Goal: Information Seeking & Learning: Learn about a topic

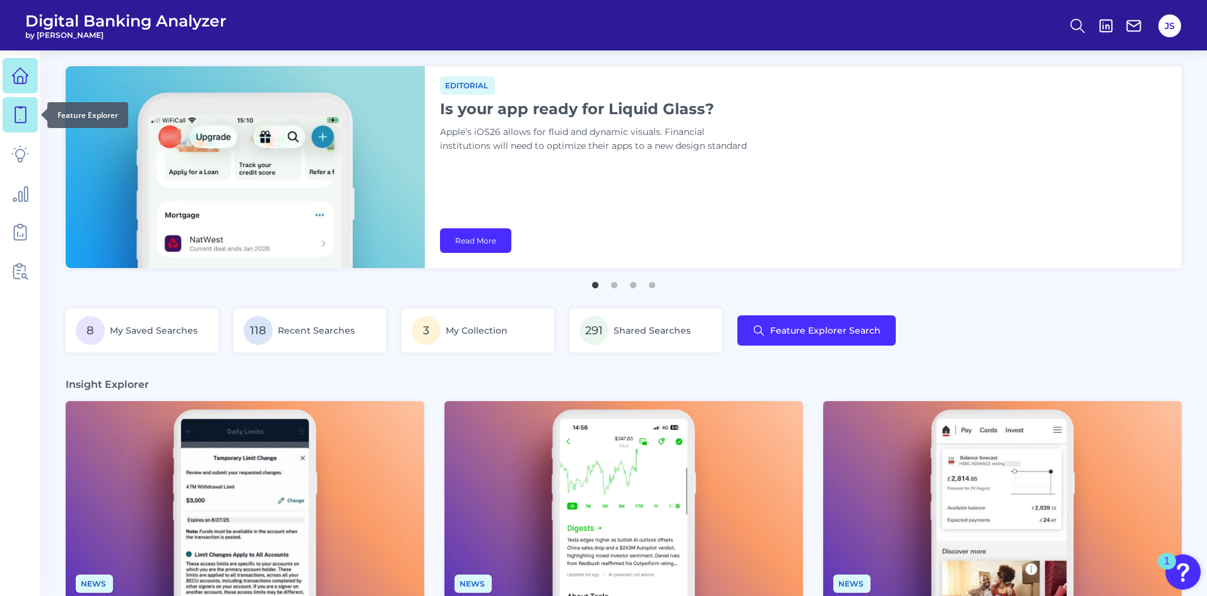
click at [20, 117] on icon at bounding box center [20, 115] width 18 height 18
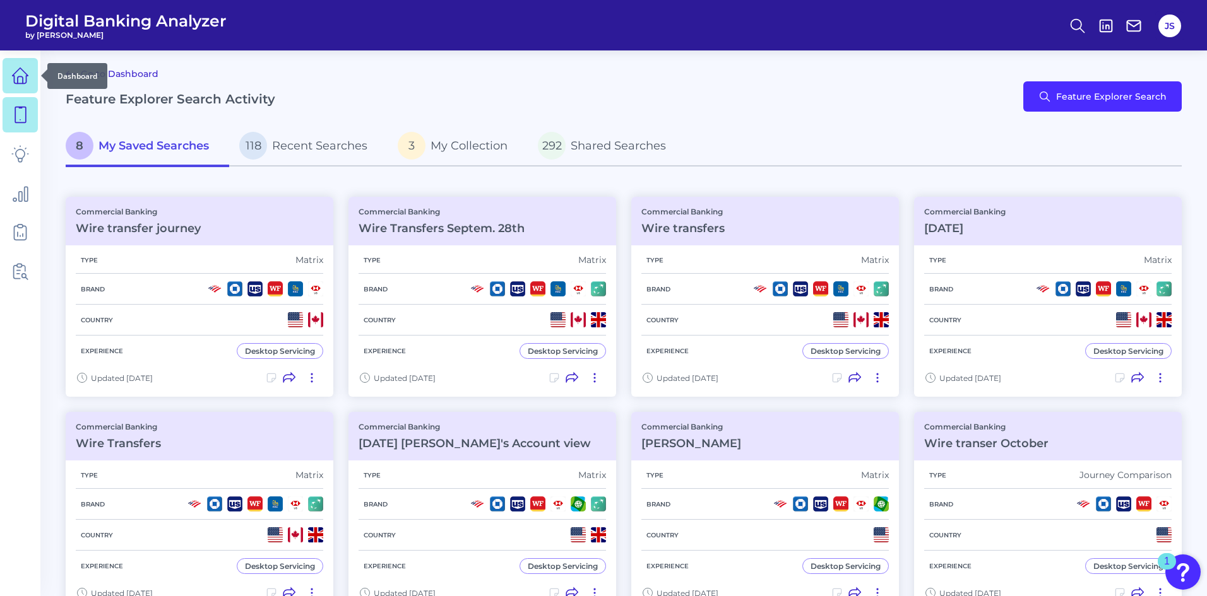
click at [16, 77] on icon at bounding box center [20, 76] width 18 height 18
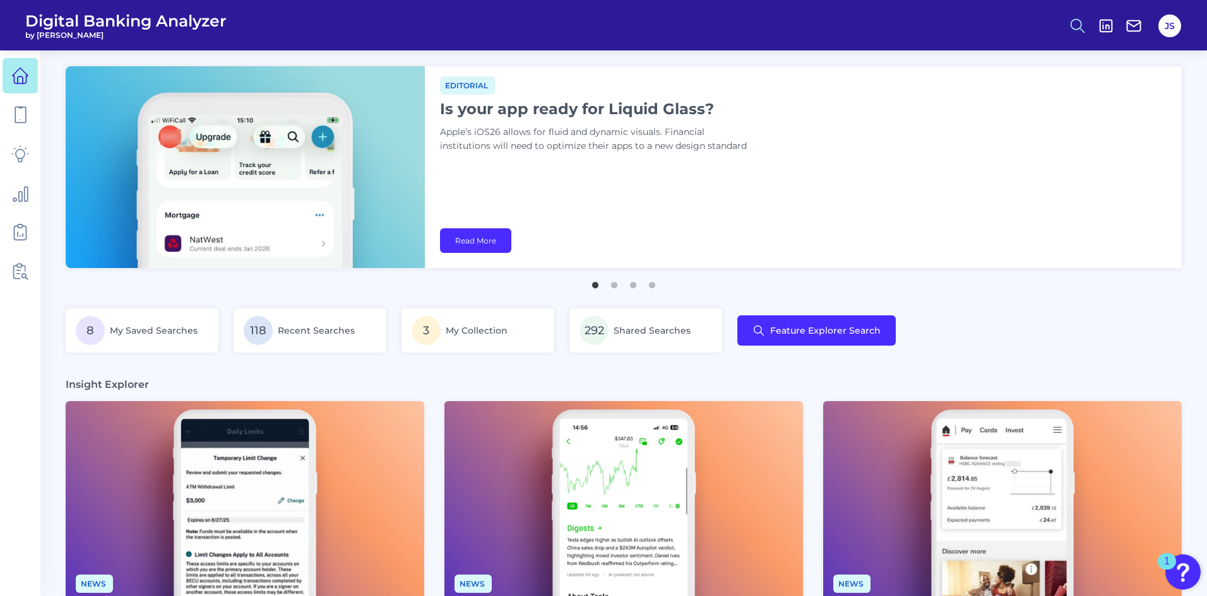
click at [1079, 35] on button at bounding box center [1077, 25] width 29 height 29
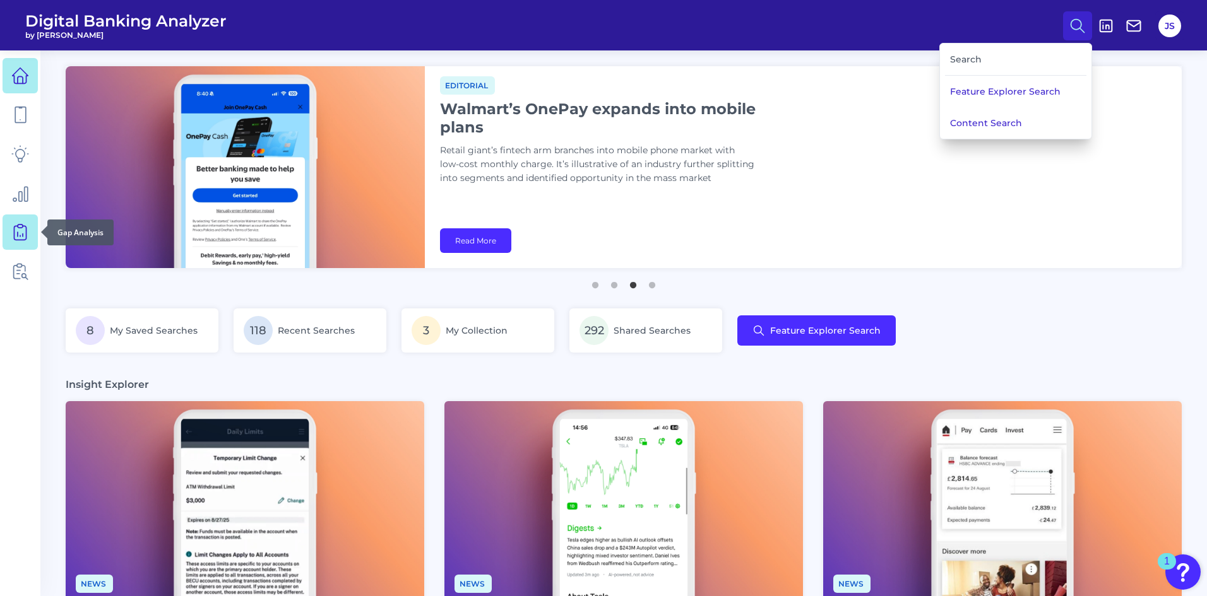
click at [25, 224] on link at bounding box center [20, 232] width 35 height 35
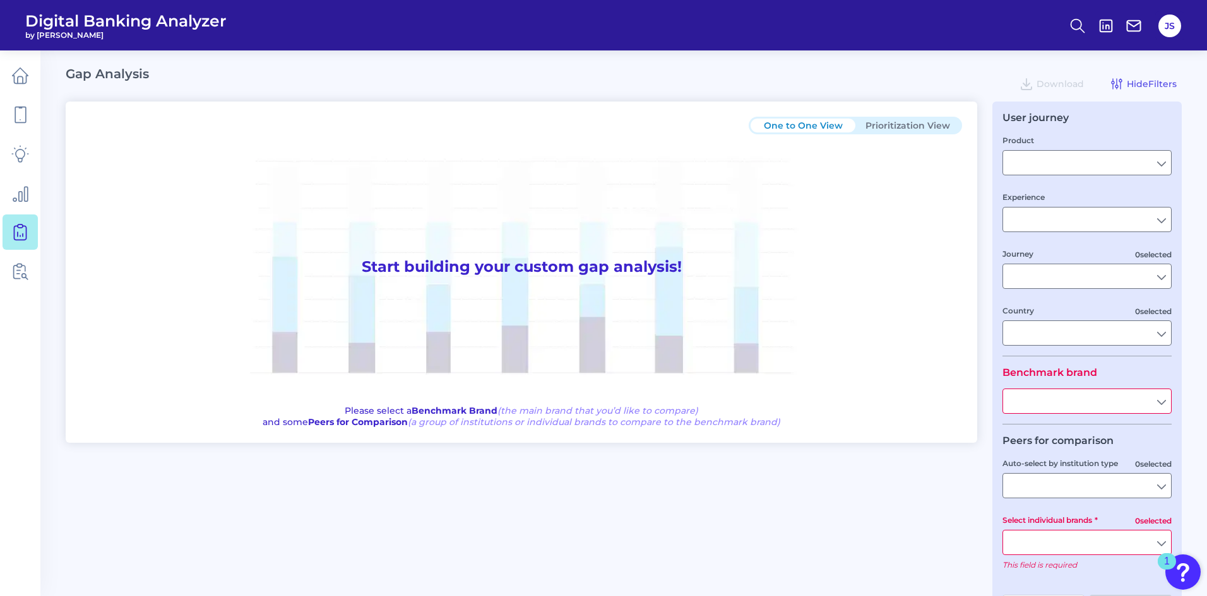
type input "Checking / Current Account"
type input "Mobile Servicing"
type input "Pre-Login Area, New Customer Onboarding, Login & Authentication, Accounts and t…"
type input "[GEOGRAPHIC_DATA]"
type input "All Select individual brands"
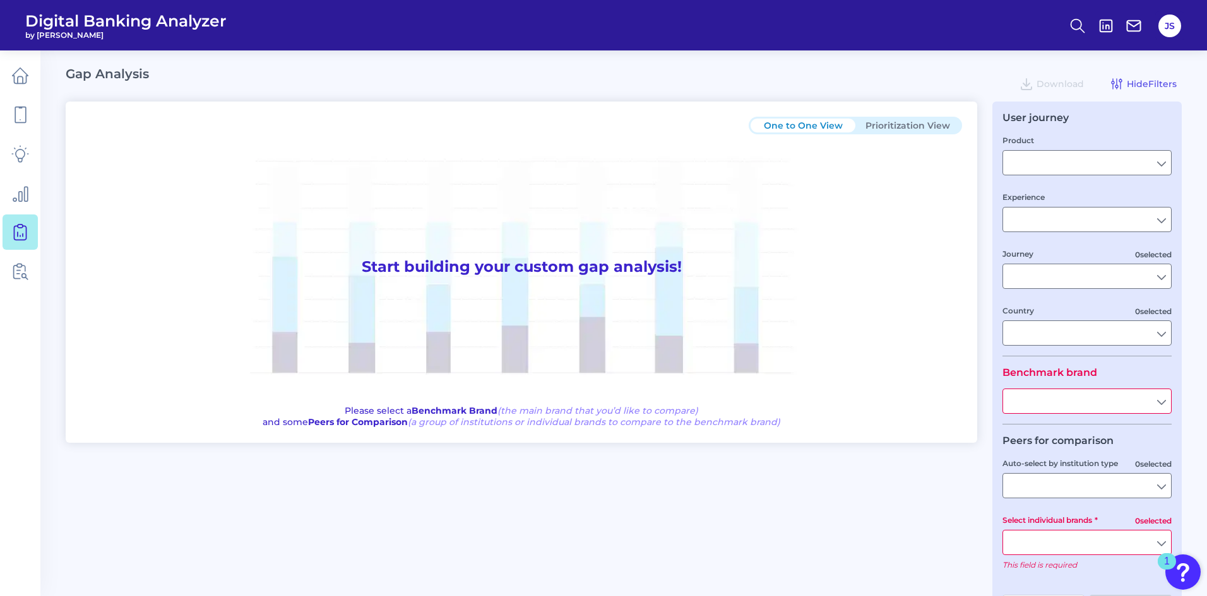
type input "All Journeys"
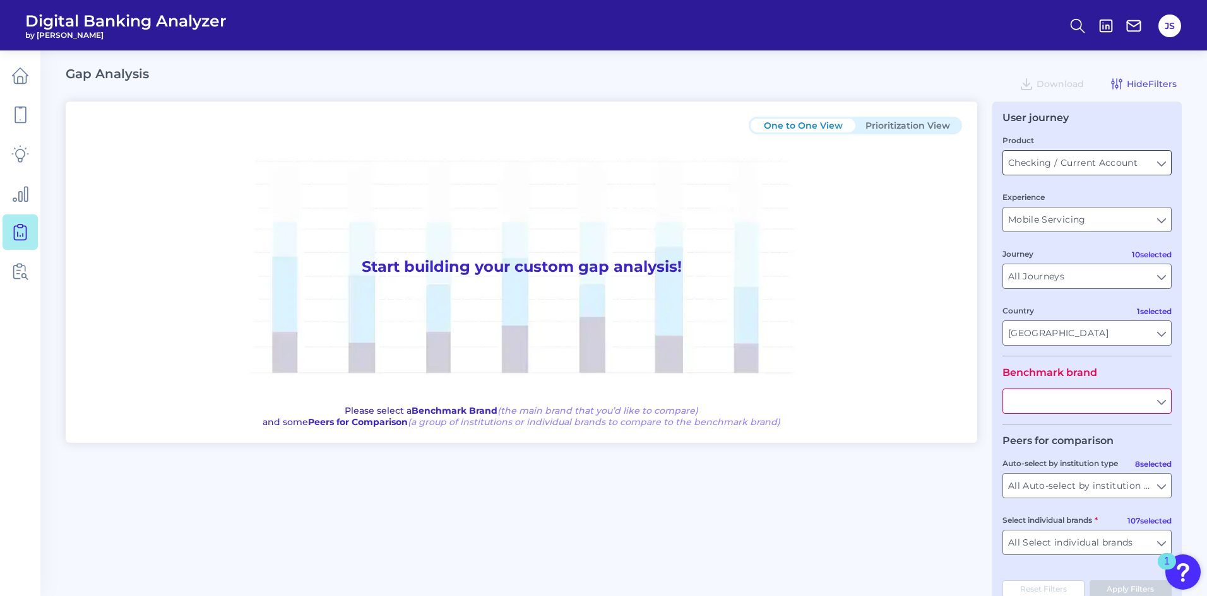
click at [1158, 163] on input "Checking / Current Account" at bounding box center [1087, 163] width 168 height 24
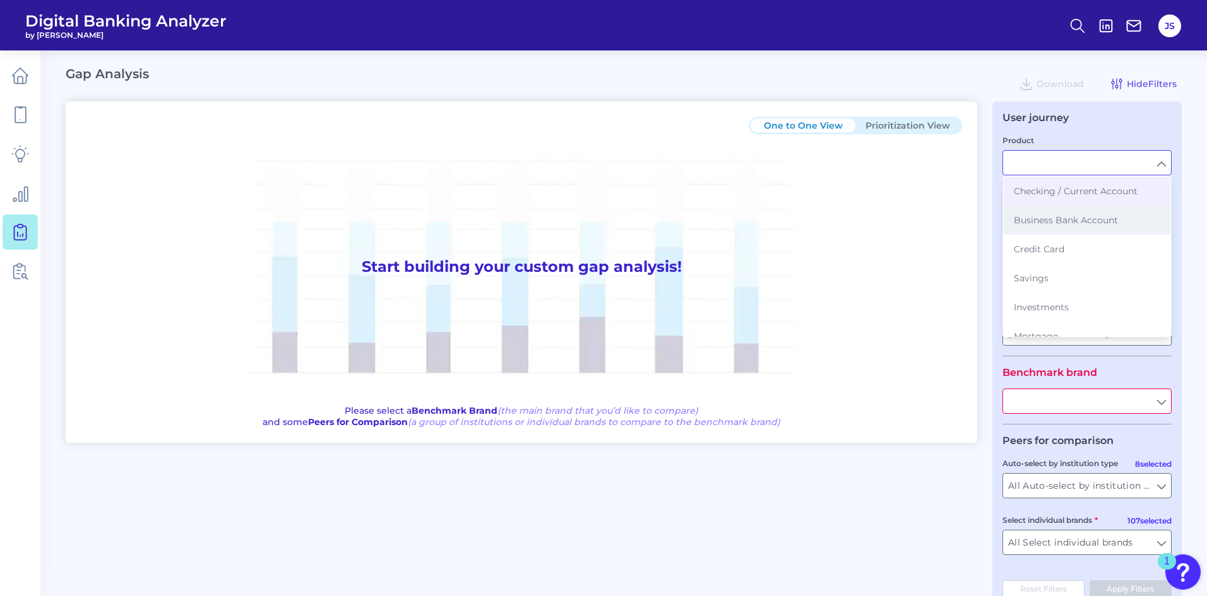
click at [1069, 224] on span "Business Bank Account" at bounding box center [1066, 220] width 104 height 11
type input "Business Bank Account"
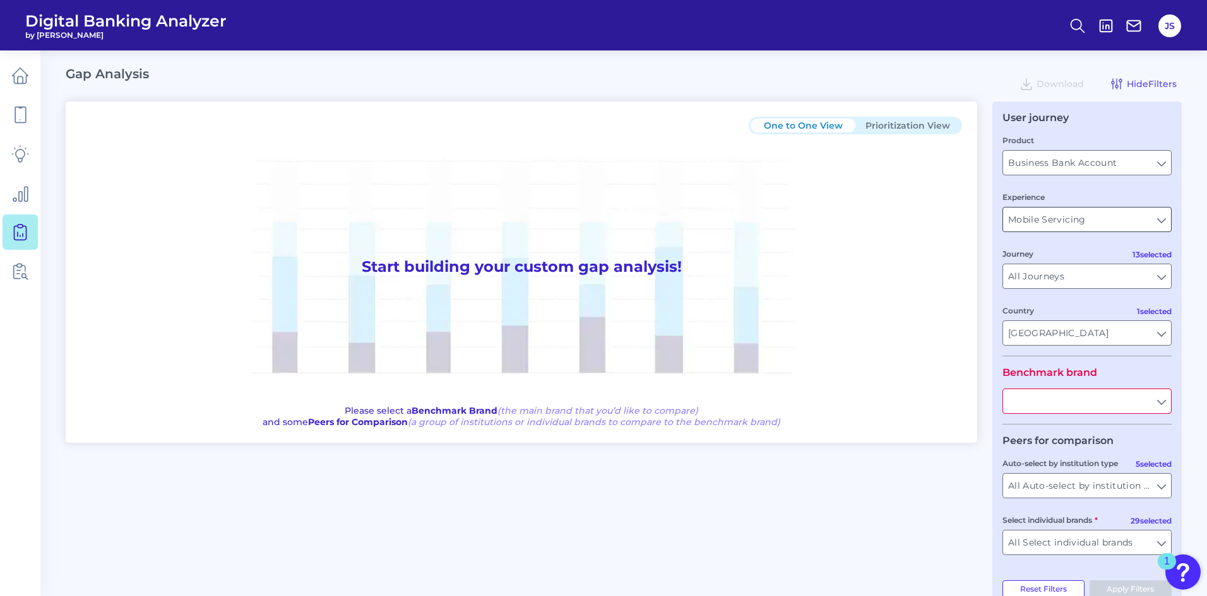
click at [1069, 223] on input "Mobile Servicing" at bounding box center [1087, 220] width 168 height 24
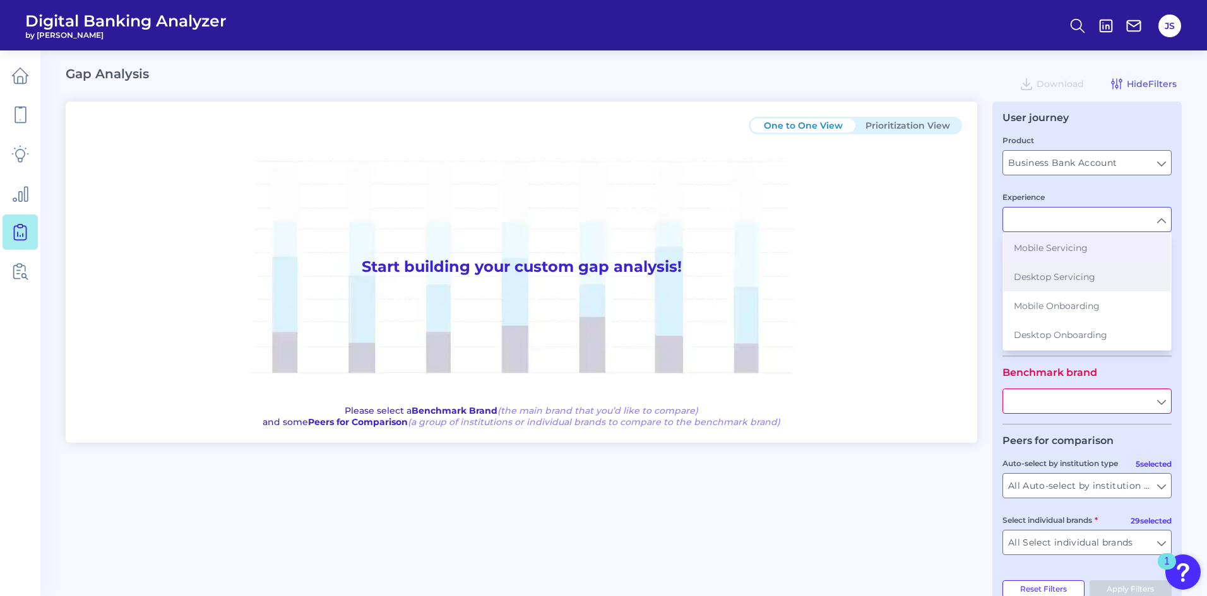
click at [1041, 279] on span "Desktop Servicing" at bounding box center [1054, 276] width 81 height 11
type input "Desktop Servicing"
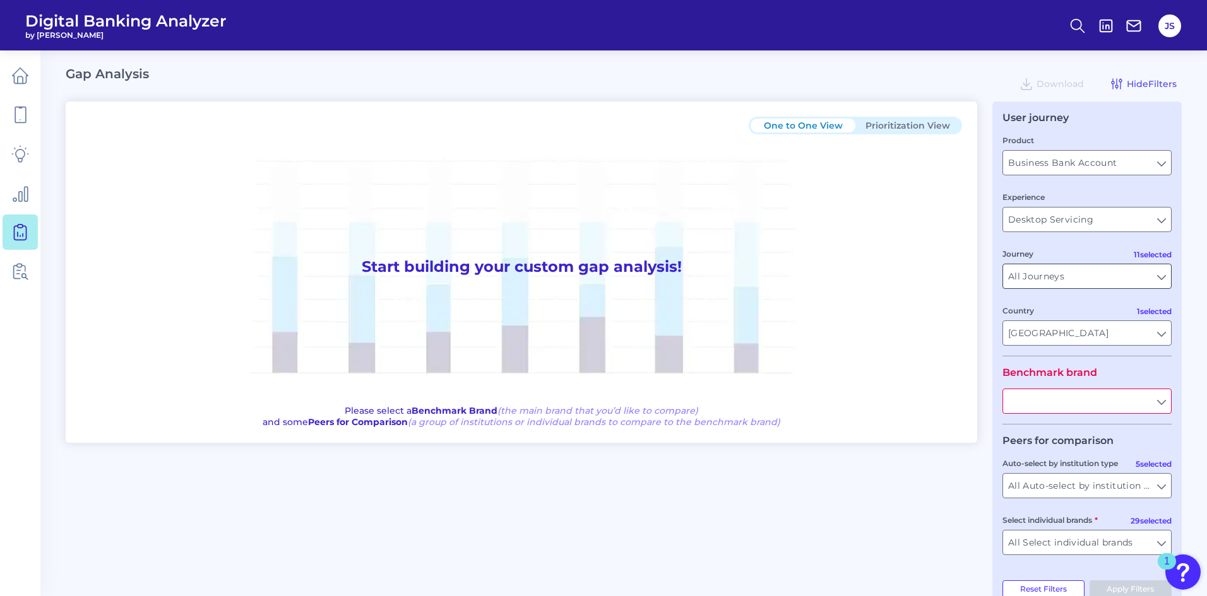
click at [1038, 281] on input "All Journeys" at bounding box center [1087, 276] width 168 height 24
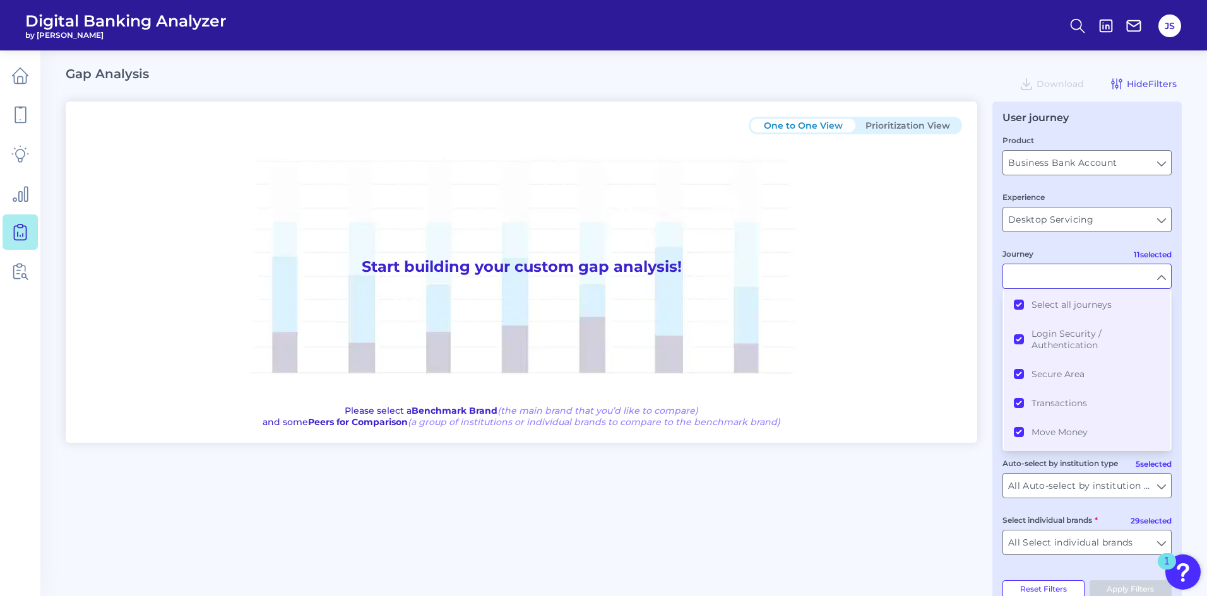
click at [1038, 281] on input "Journey" at bounding box center [1087, 276] width 168 height 24
type input "All Journeys"
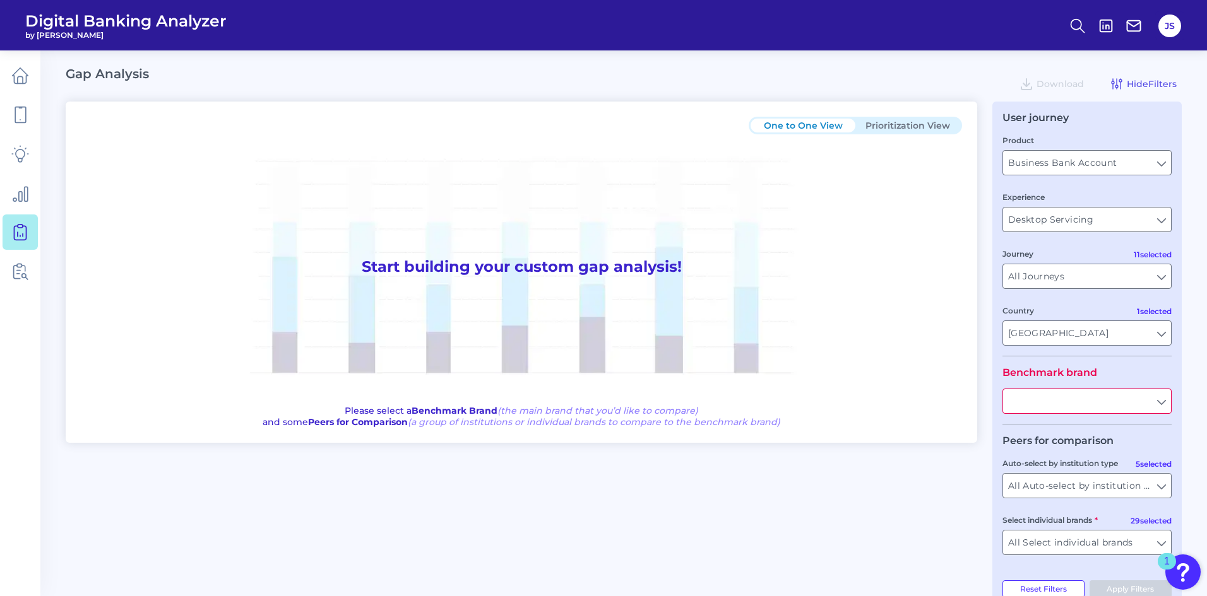
click at [1026, 401] on input "text" at bounding box center [1087, 401] width 168 height 24
click at [1016, 432] on b "US Bank" at bounding box center [1034, 429] width 40 height 11
type input "US Bank"
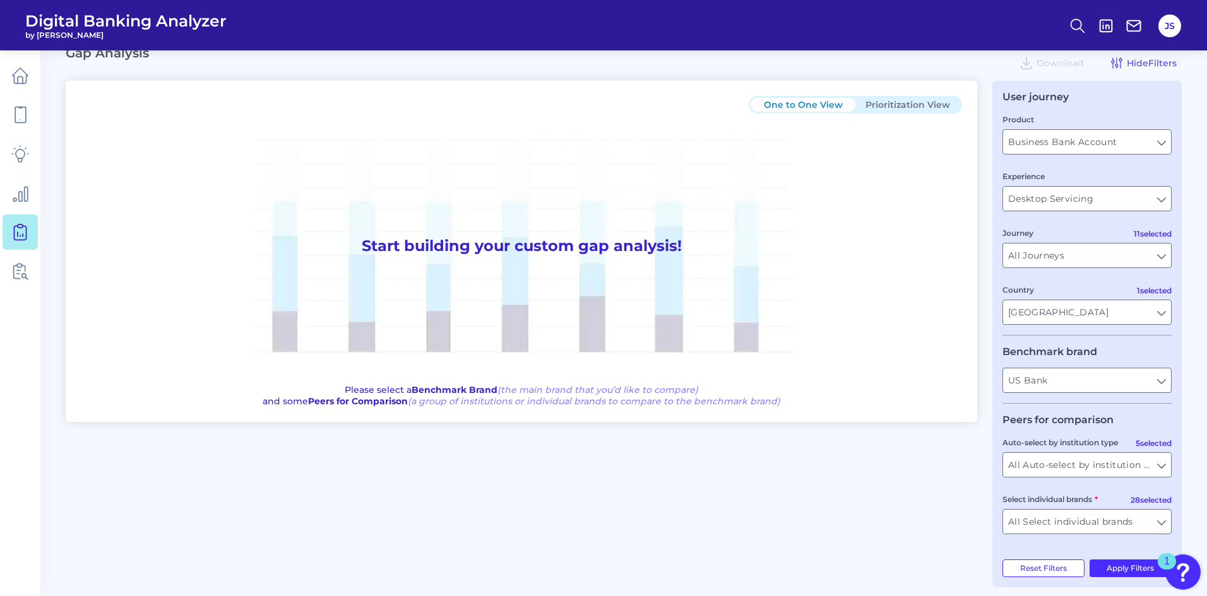
scroll to position [31, 0]
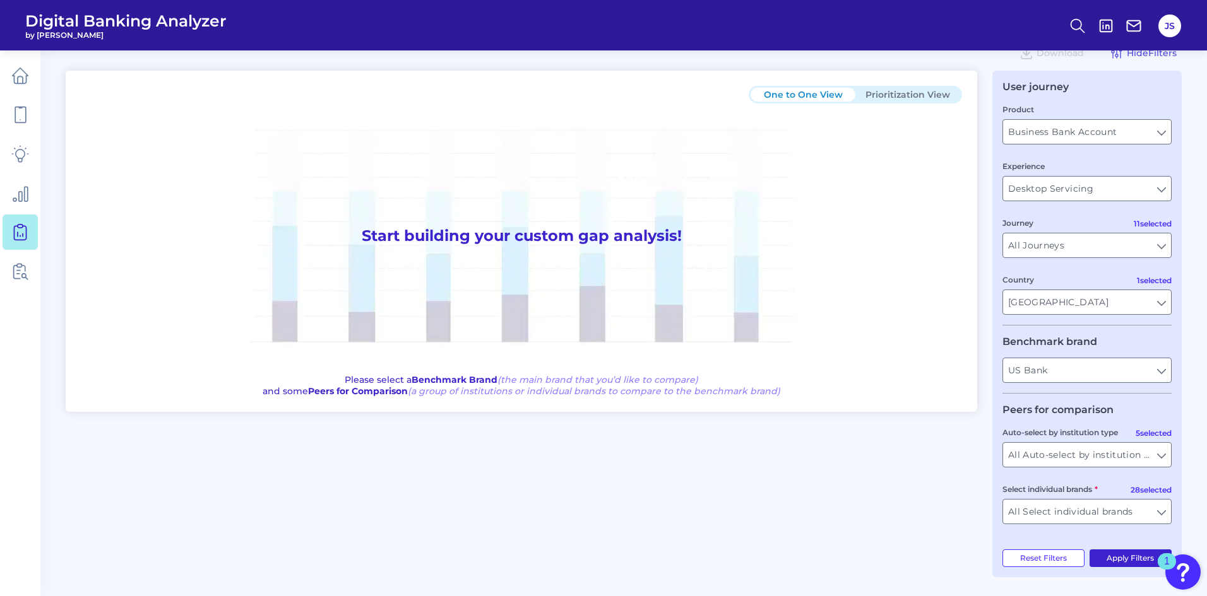
click at [1111, 557] on button "Apply Filters" at bounding box center [1130, 559] width 83 height 18
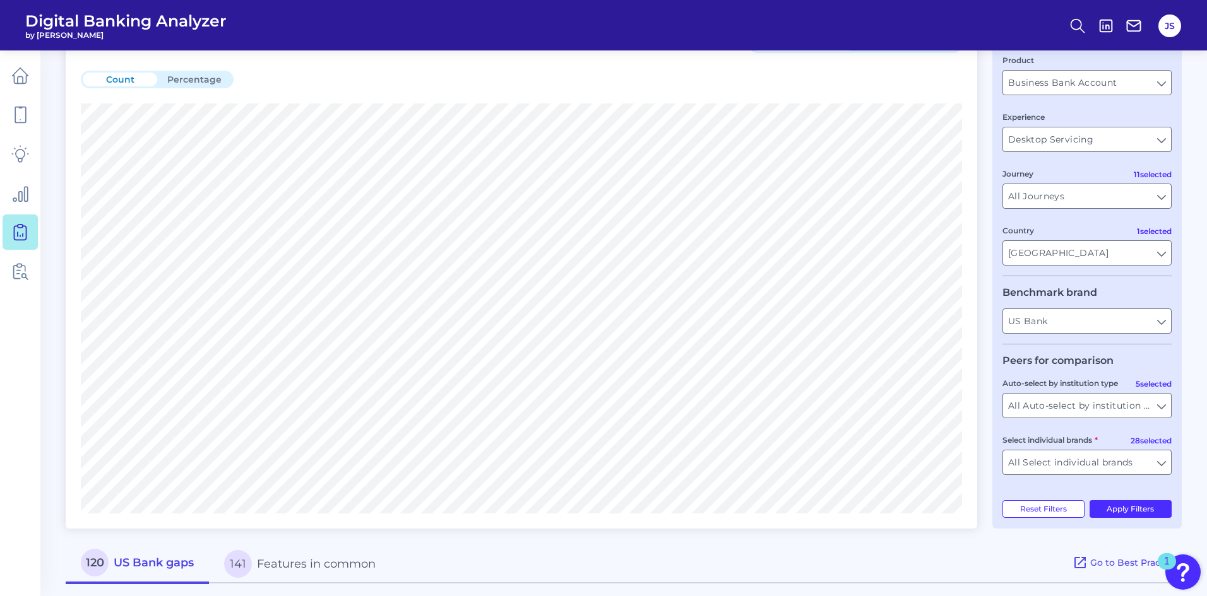
scroll to position [0, 0]
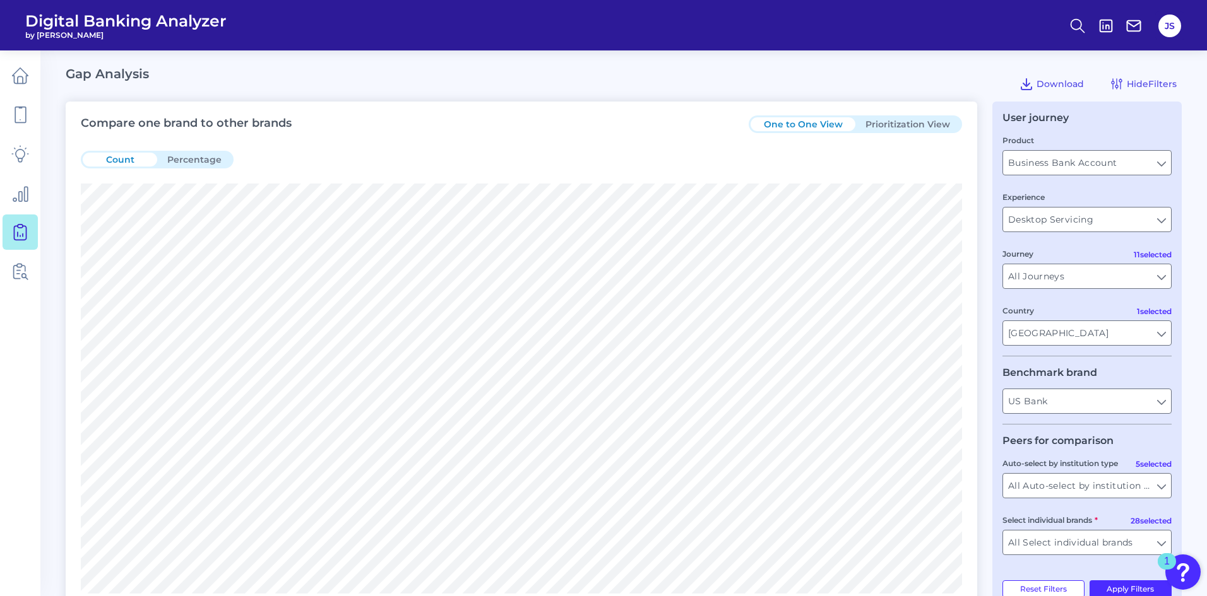
click at [915, 126] on button "Prioritization View" at bounding box center [907, 124] width 105 height 14
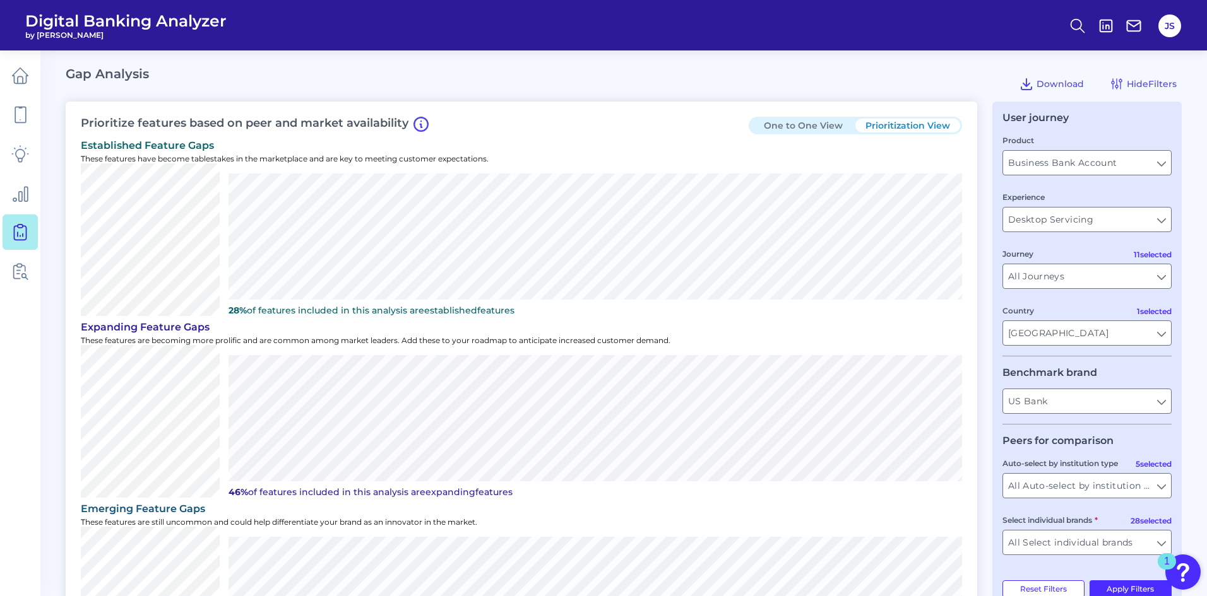
click at [830, 124] on button "One to One View" at bounding box center [802, 126] width 105 height 14
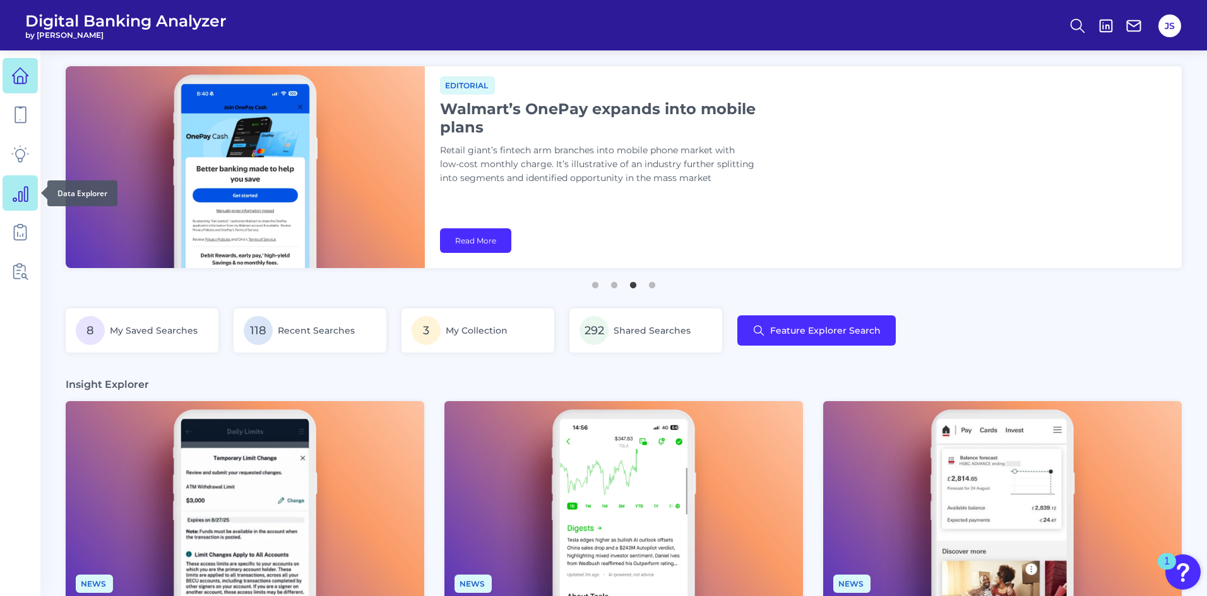
click at [23, 194] on icon at bounding box center [20, 193] width 18 height 18
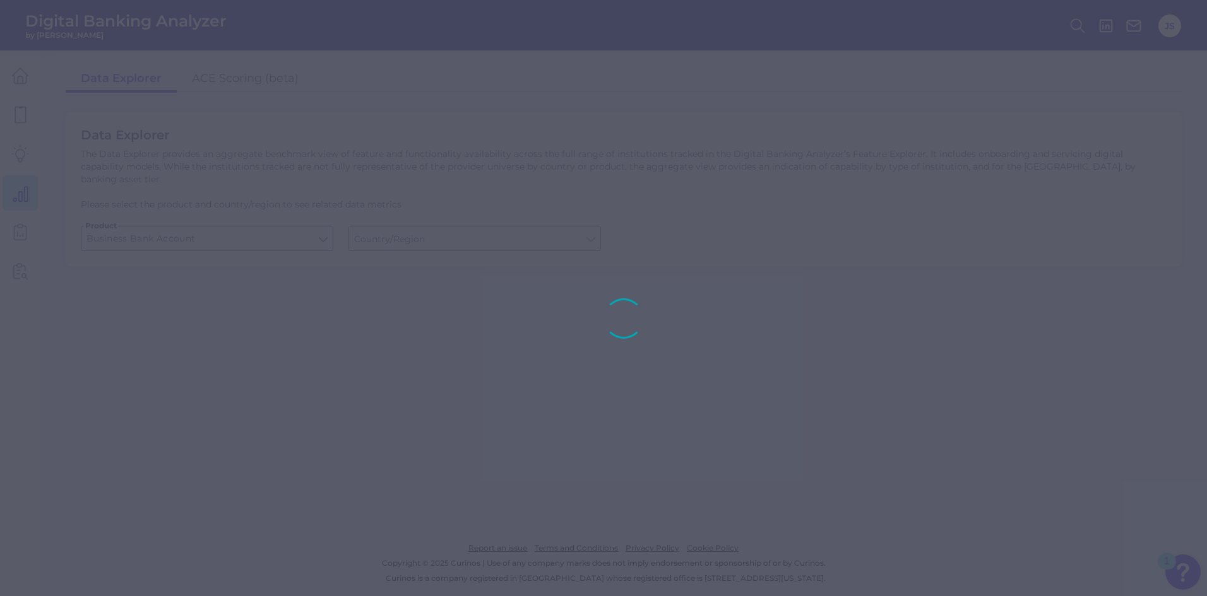
type input "[GEOGRAPHIC_DATA]"
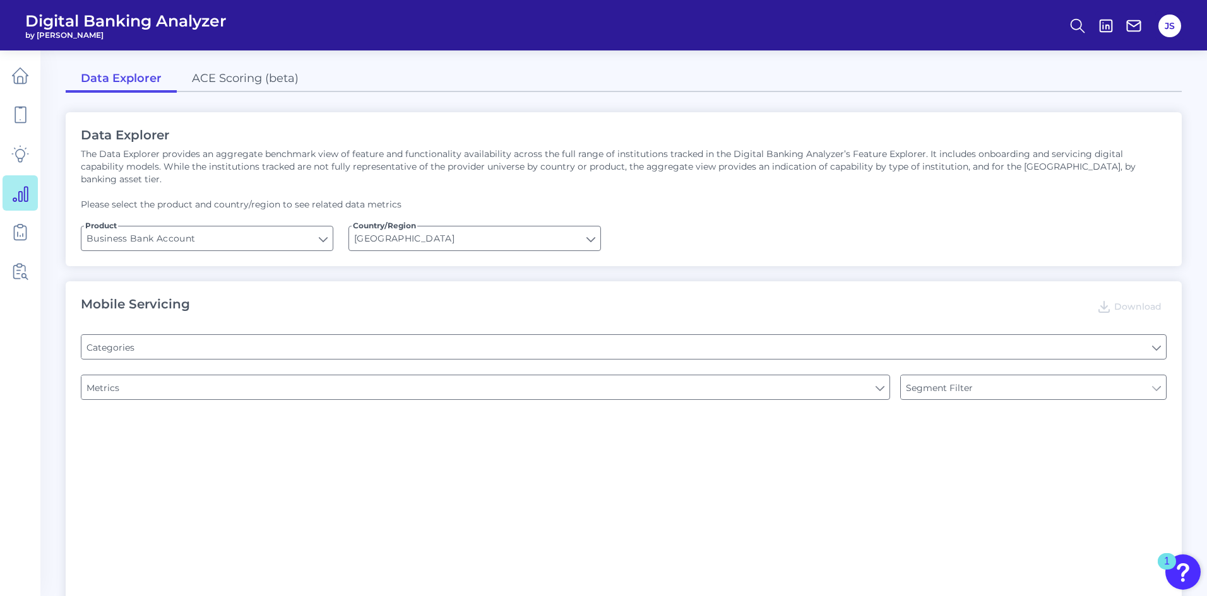
type input "Channel"
type input "Pre-login Features"
type input "Type of Institution"
type input "Login"
type input "Type of Institution"
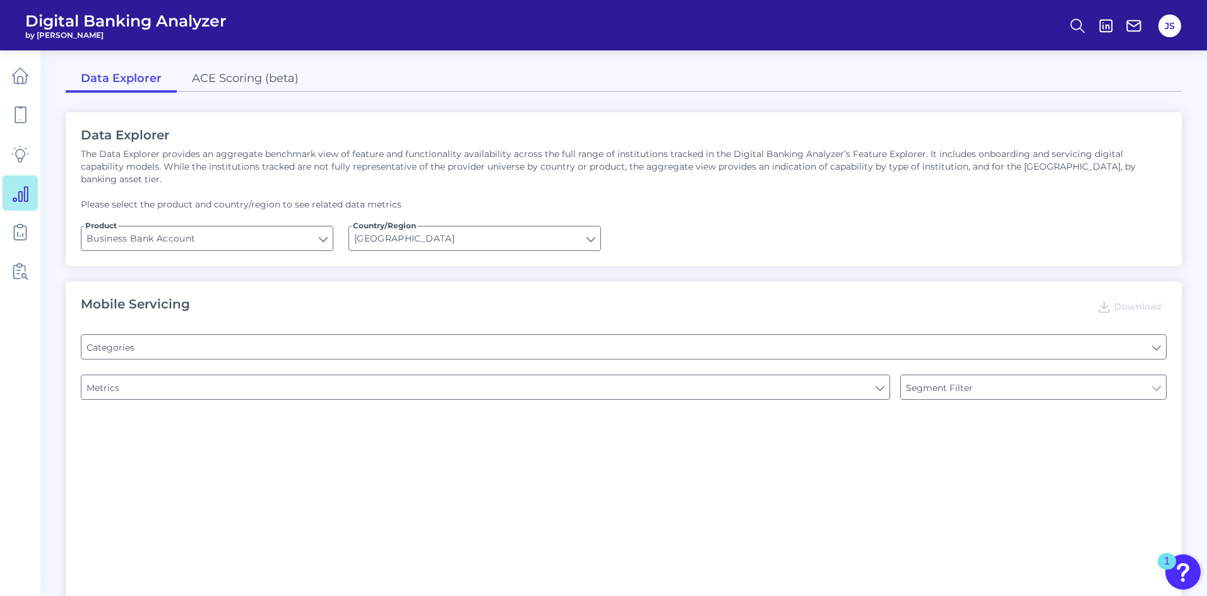
type input "Type of Institution"
type input "Can you apply for the PRODUCT as a new to brand customer on ANY digital channel?"
type input "Upon opening the app are users immediately prompted to use Touch/Face ID to log…"
type input "Does it offer third-party single sign on?"
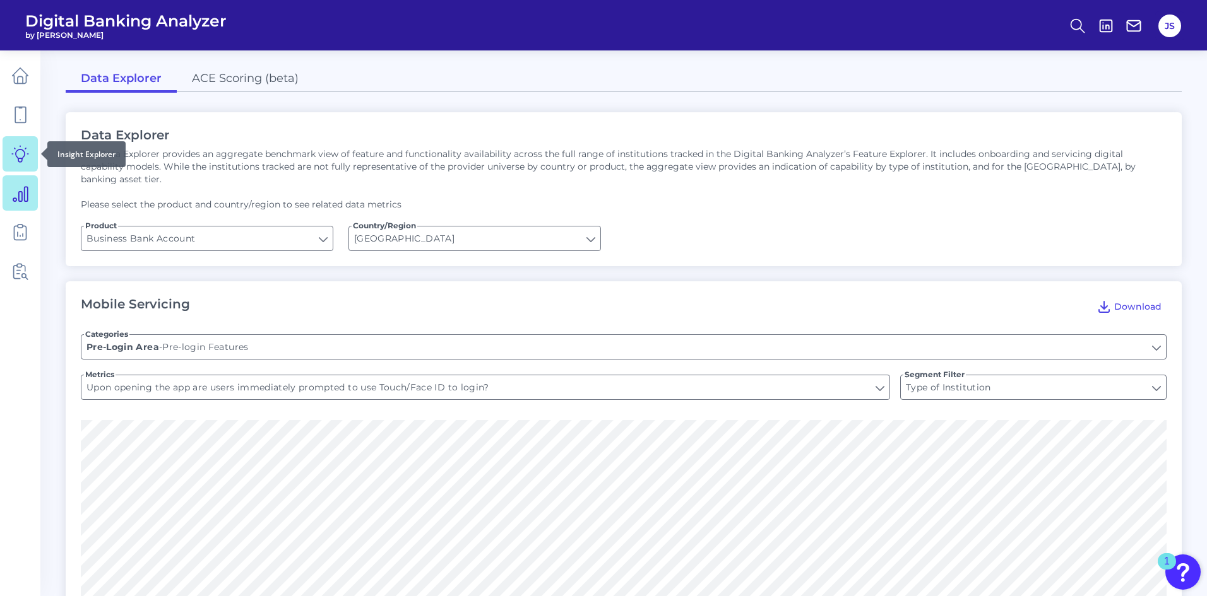
click at [15, 160] on icon at bounding box center [20, 154] width 18 height 18
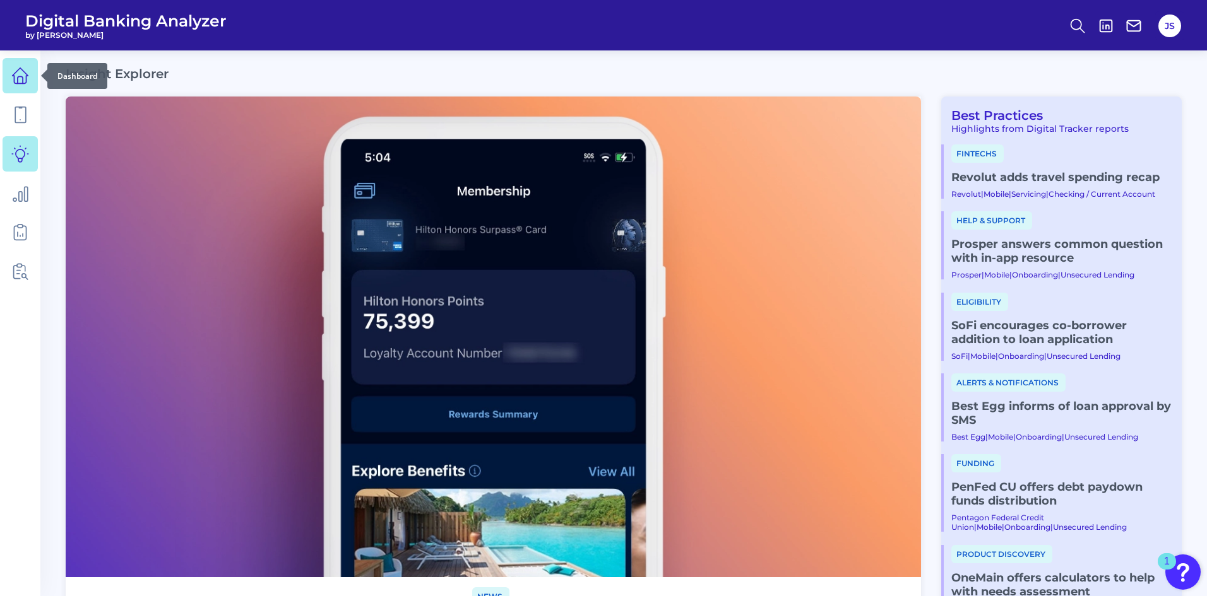
click at [15, 81] on icon at bounding box center [20, 76] width 18 height 18
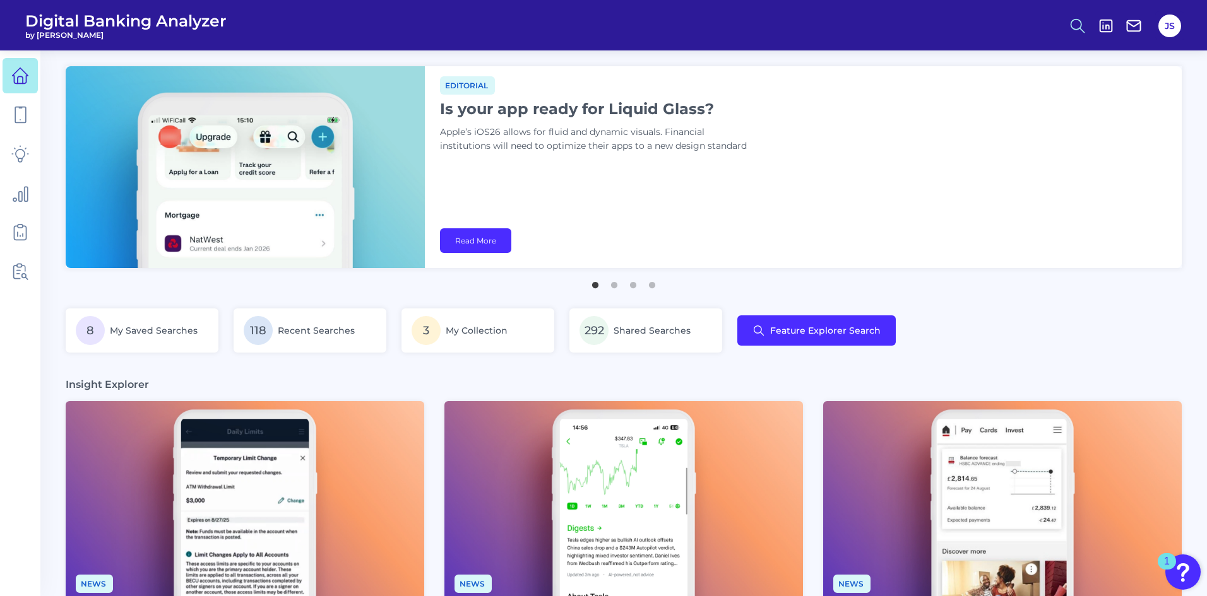
click at [1075, 33] on icon at bounding box center [1078, 26] width 18 height 18
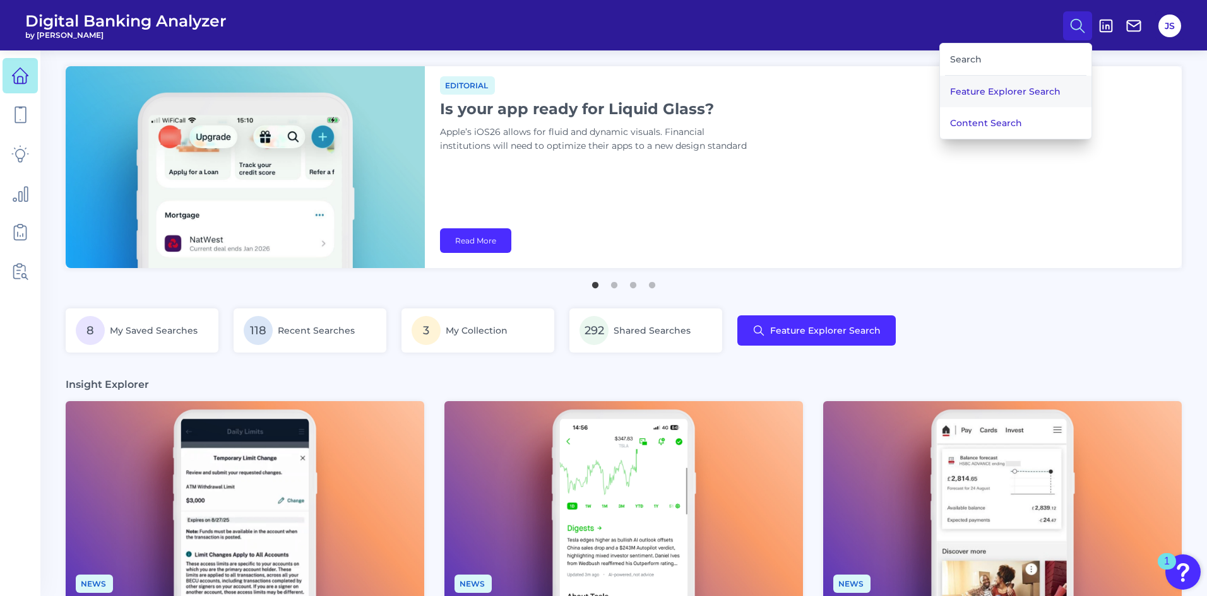
click at [1004, 92] on button "Feature Explorer Search" at bounding box center [1015, 92] width 151 height 32
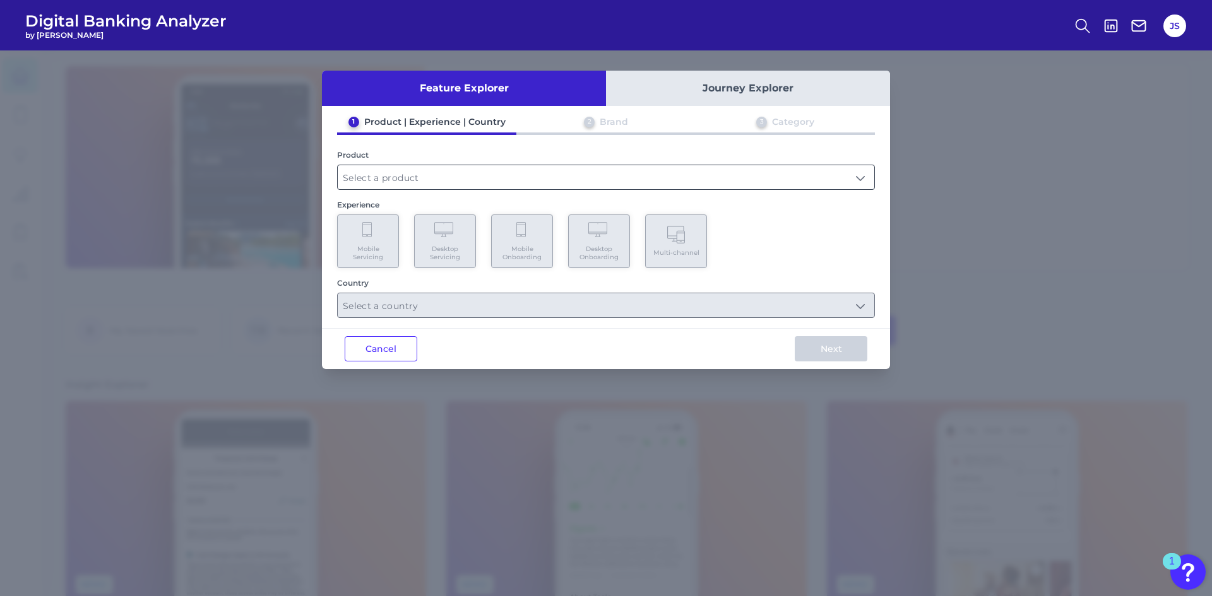
click at [455, 174] on input "text" at bounding box center [606, 177] width 536 height 24
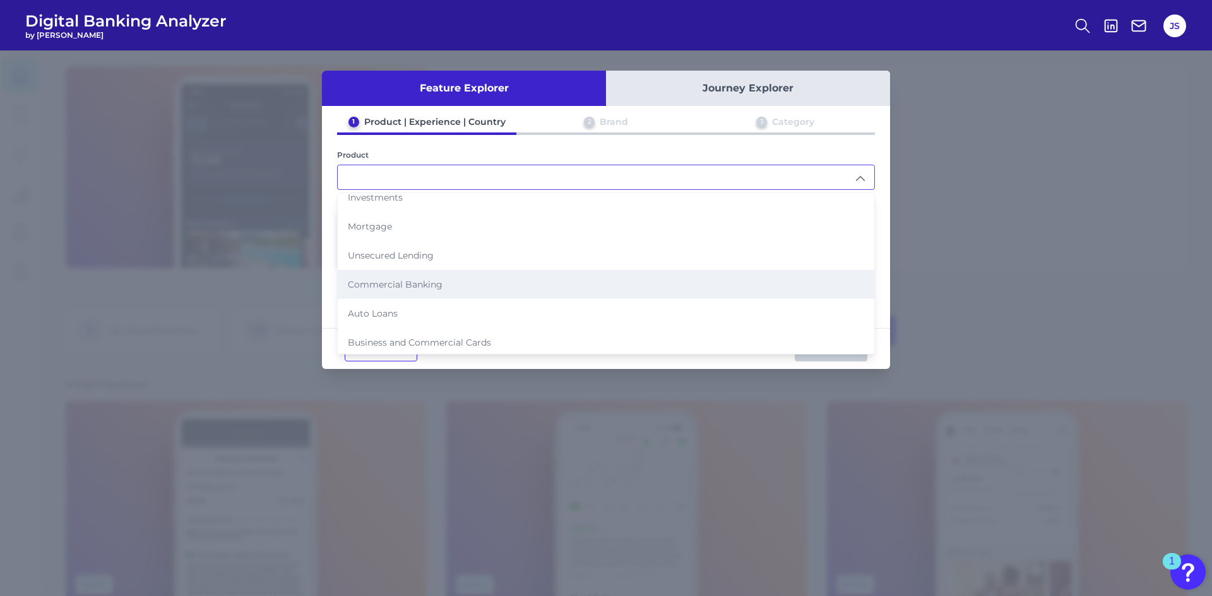
scroll to position [129, 0]
click at [409, 284] on span "Commercial Banking" at bounding box center [395, 281] width 95 height 11
type input "Commercial Banking"
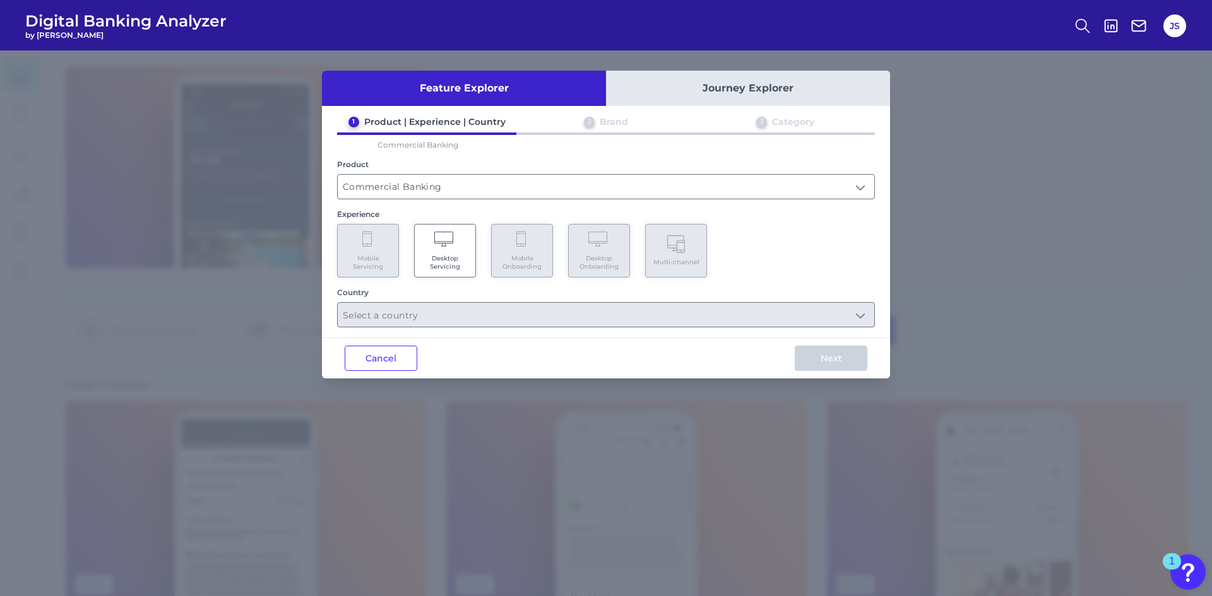
click at [428, 249] on Servicing "Desktop Servicing" at bounding box center [445, 251] width 62 height 54
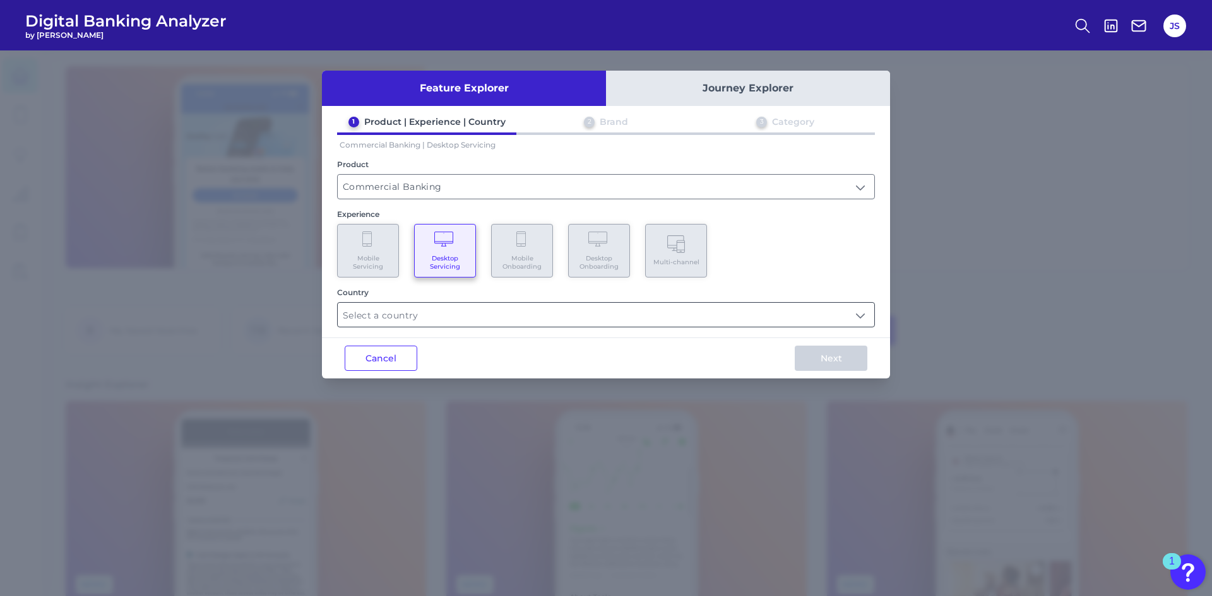
click at [465, 315] on input "text" at bounding box center [606, 315] width 536 height 24
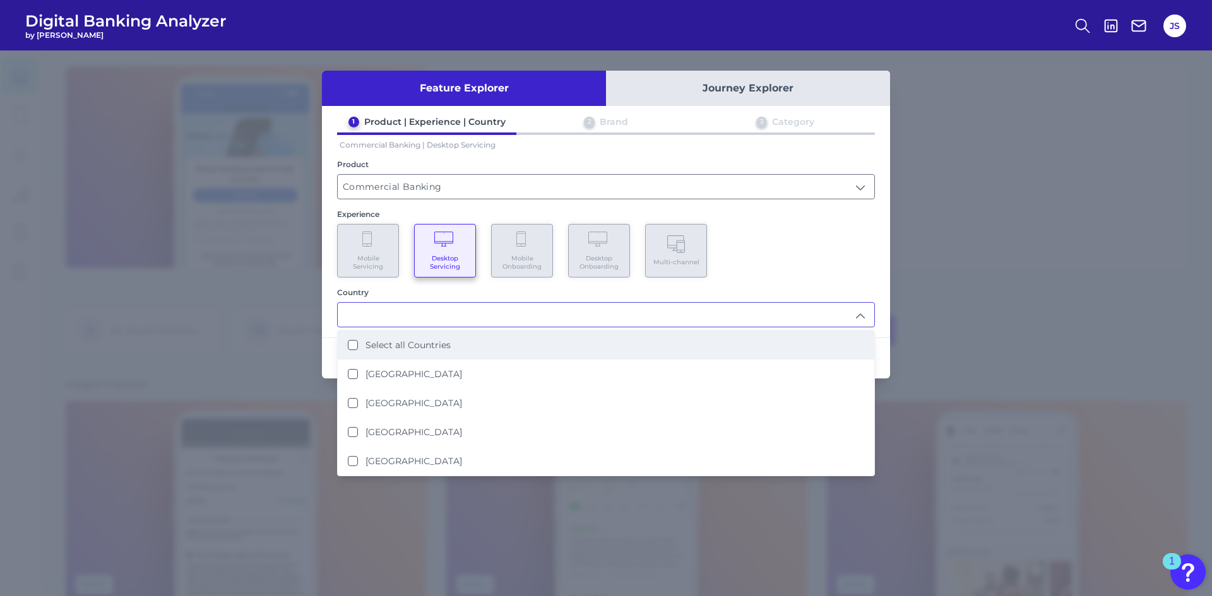
click at [355, 347] on Countries "Select all Countries" at bounding box center [353, 345] width 10 height 10
type input "Select all Countries"
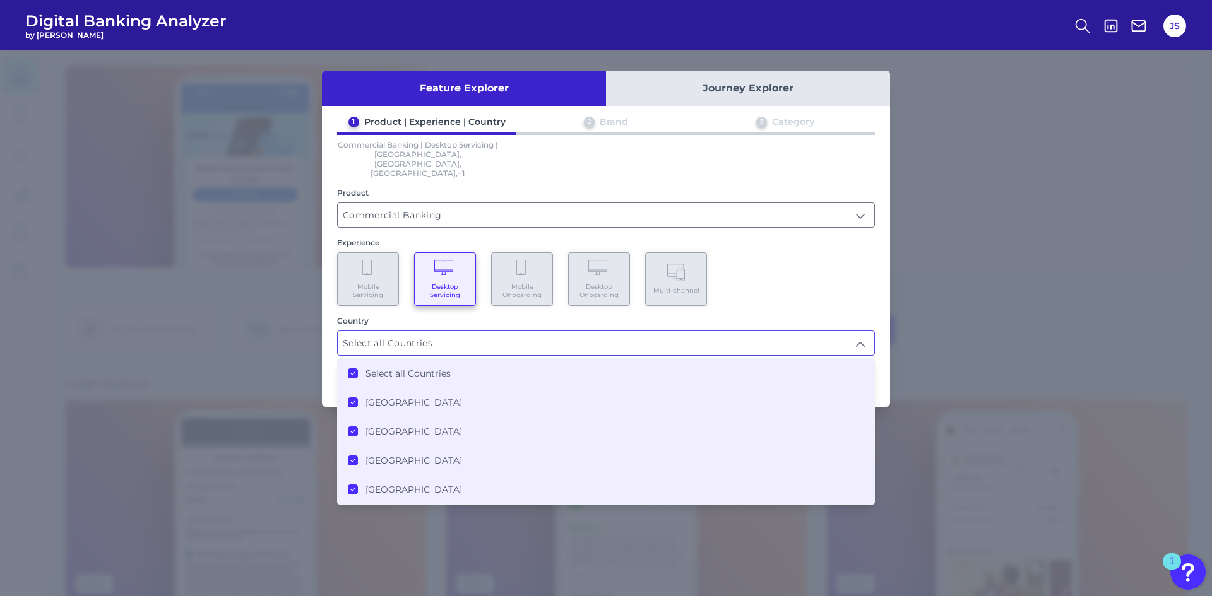
click at [382, 316] on div "Country" at bounding box center [606, 320] width 538 height 9
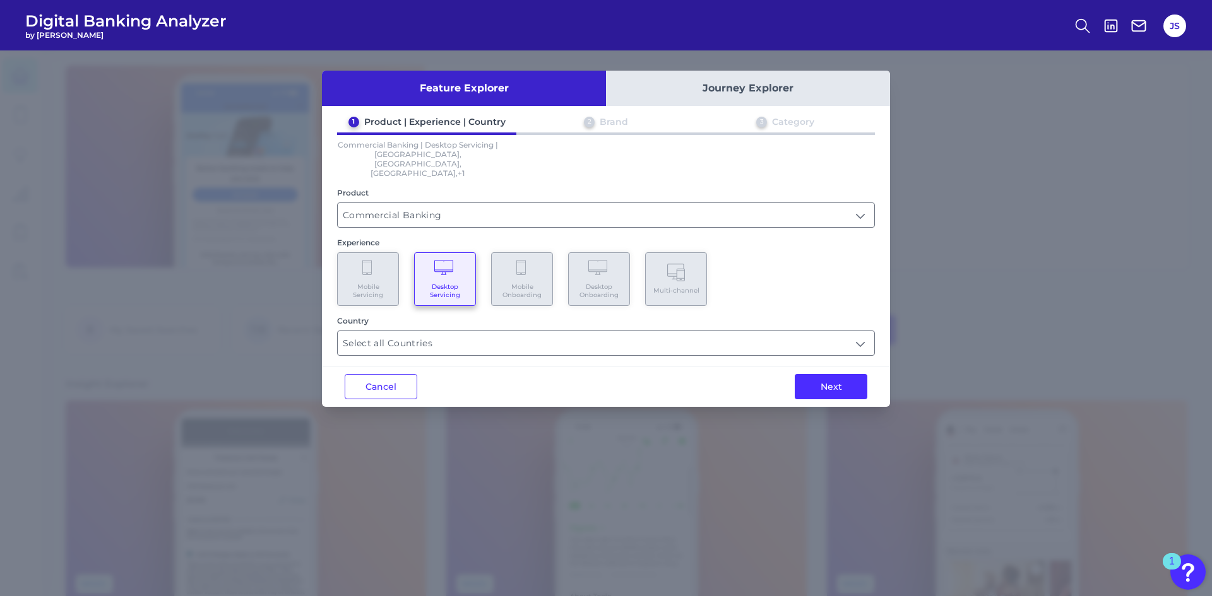
click at [826, 367] on div "Next" at bounding box center [831, 387] width 118 height 40
click at [827, 374] on button "Next" at bounding box center [831, 386] width 73 height 25
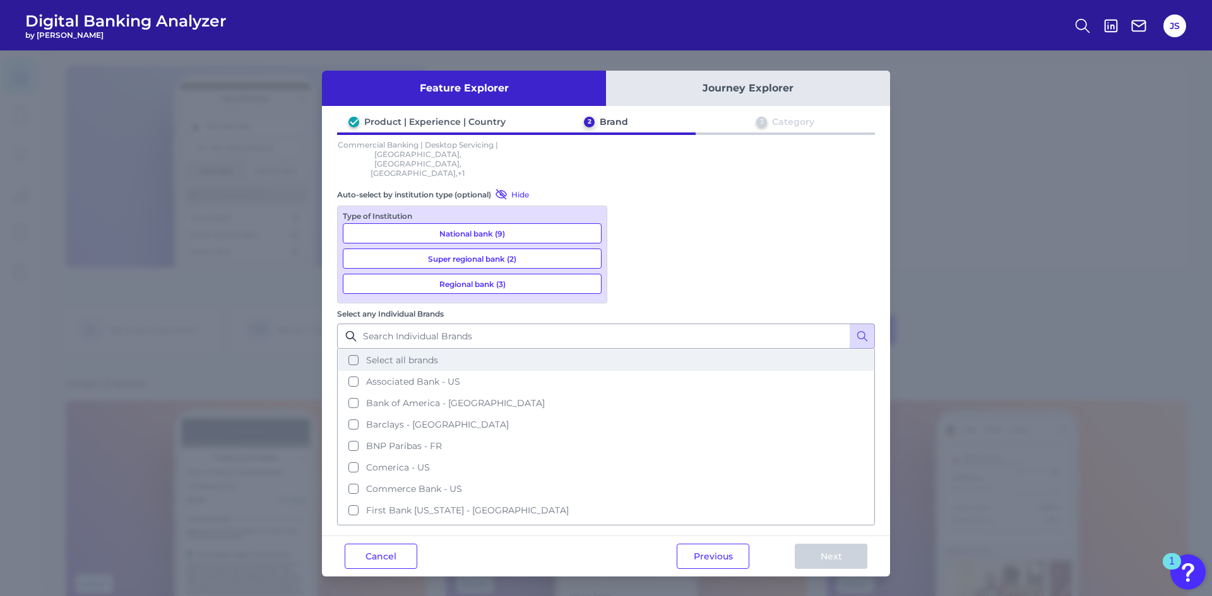
click at [631, 350] on button "Select all brands" at bounding box center [605, 360] width 535 height 21
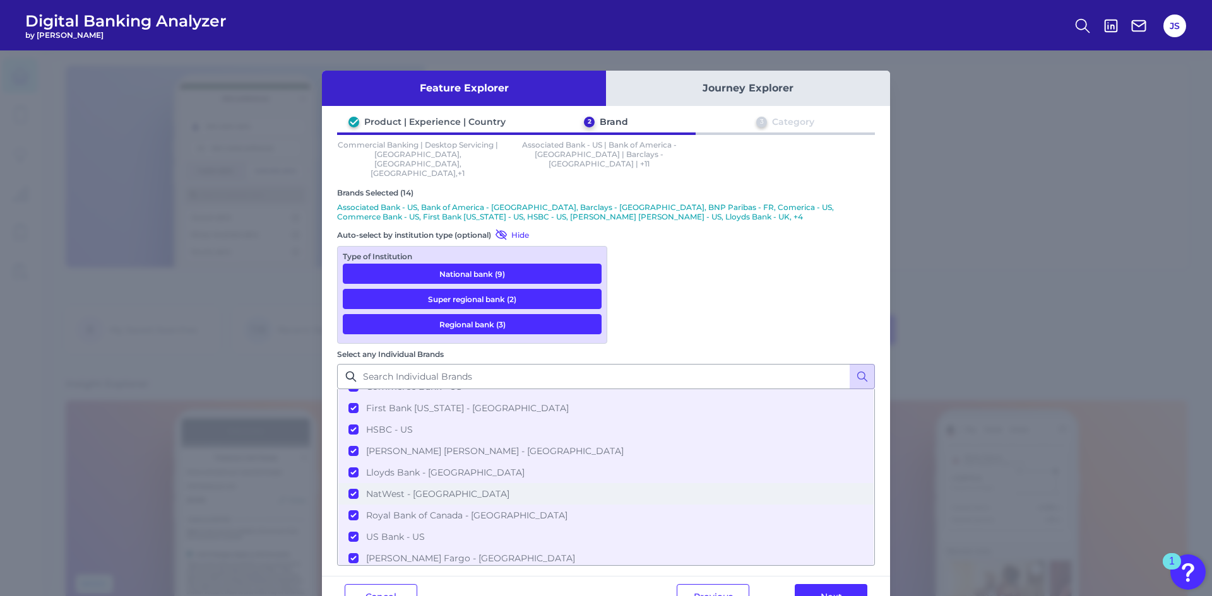
scroll to position [147, 0]
click at [625, 522] on button "US Bank - US" at bounding box center [605, 532] width 535 height 21
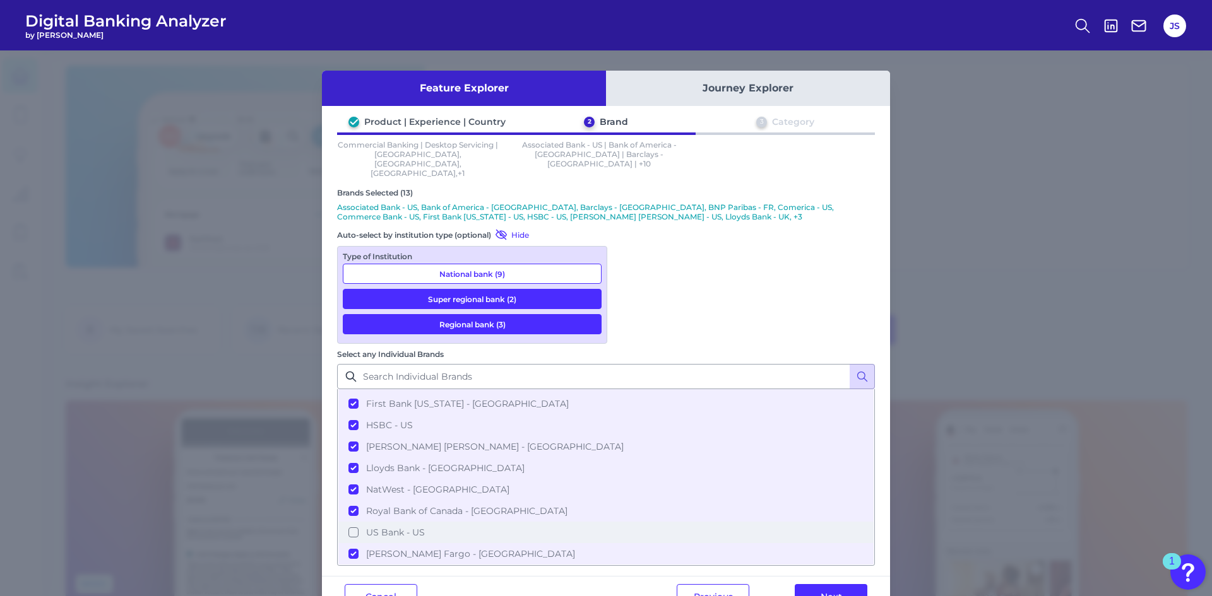
click at [628, 522] on button "US Bank - US" at bounding box center [605, 532] width 535 height 21
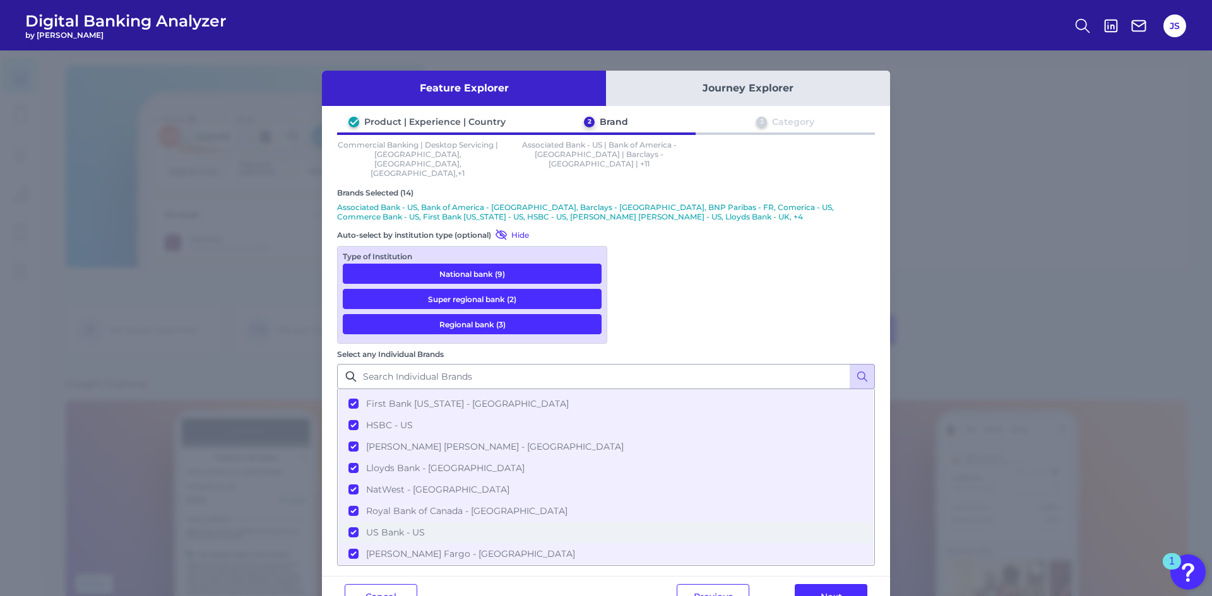
click at [628, 522] on button "US Bank - US" at bounding box center [605, 532] width 535 height 21
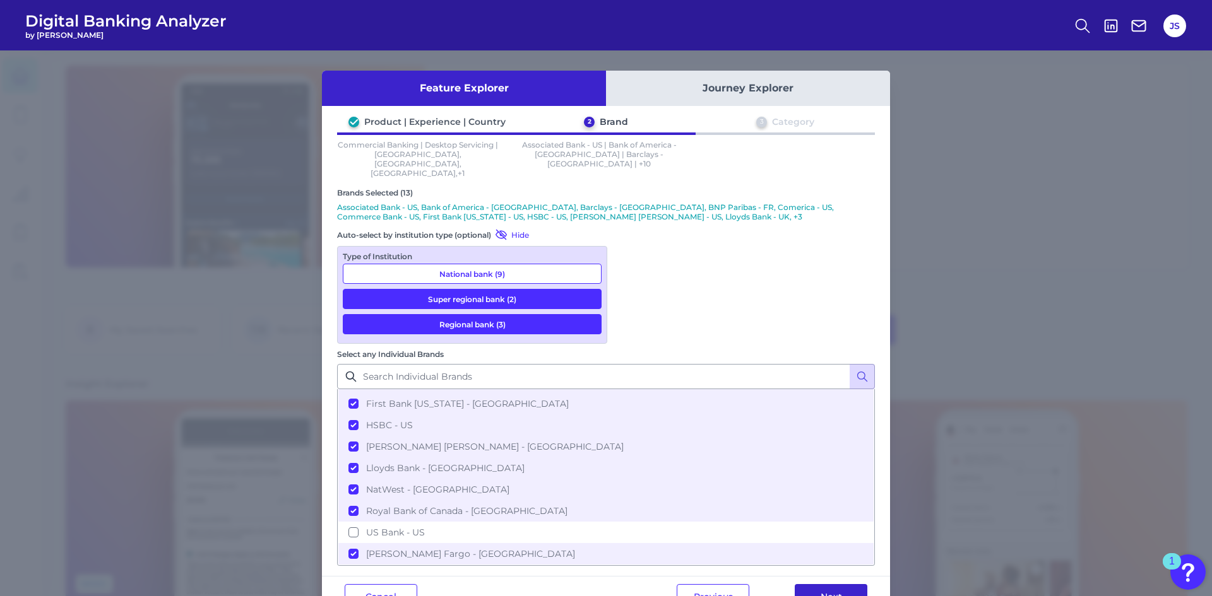
click at [828, 584] on button "Next" at bounding box center [831, 596] width 73 height 25
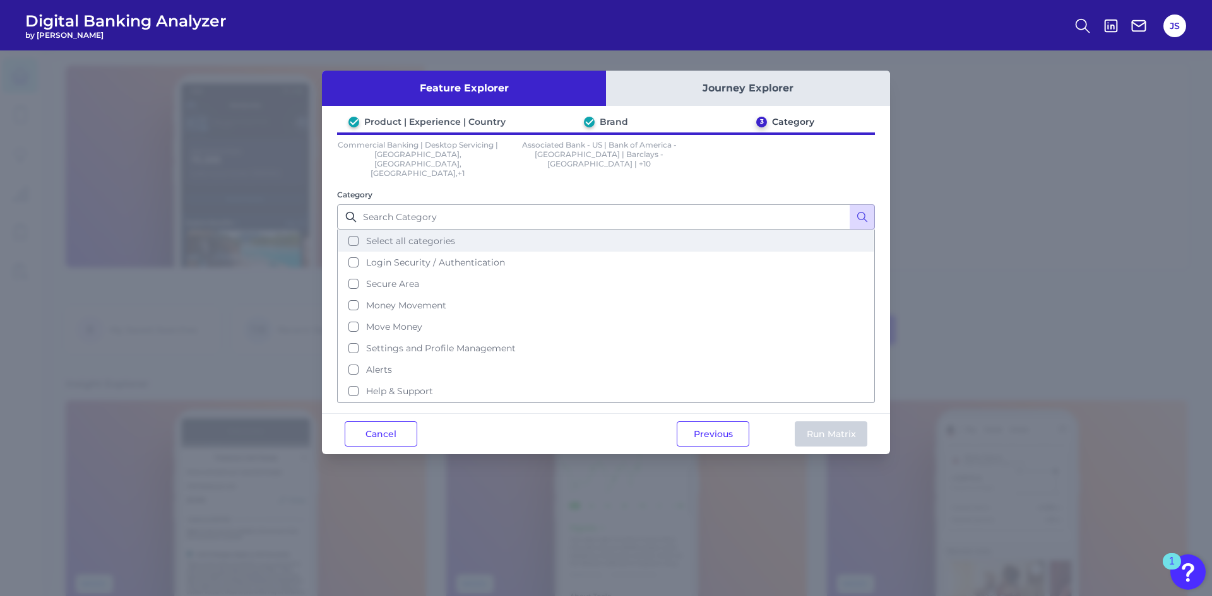
click at [357, 230] on button "Select all categories" at bounding box center [605, 240] width 535 height 21
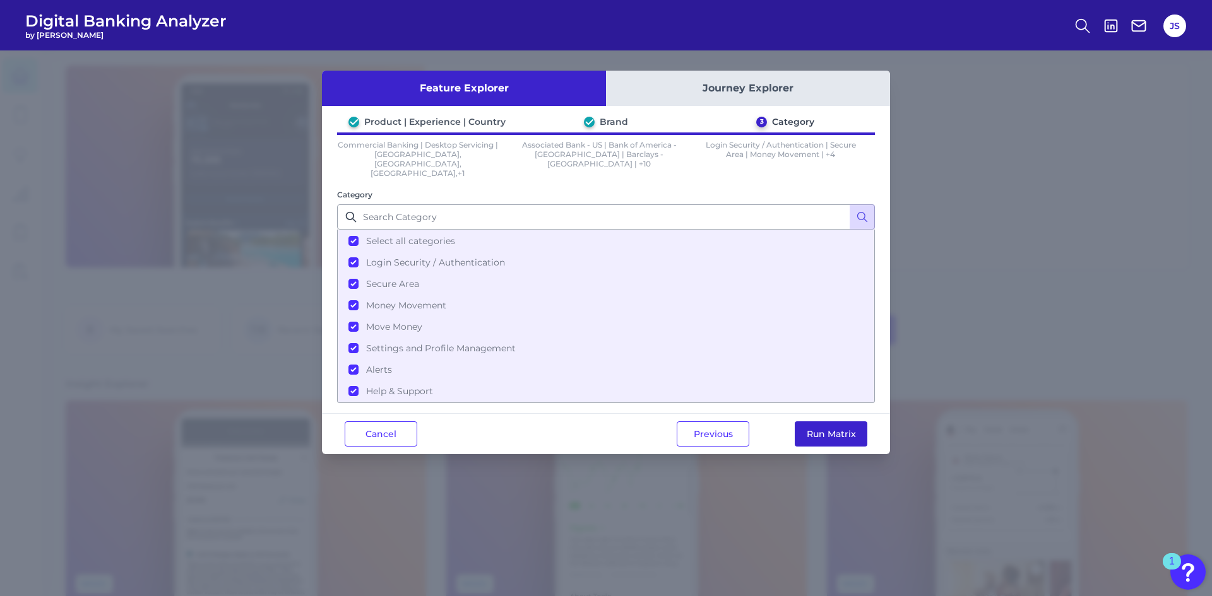
click at [834, 422] on button "Run Matrix" at bounding box center [831, 434] width 73 height 25
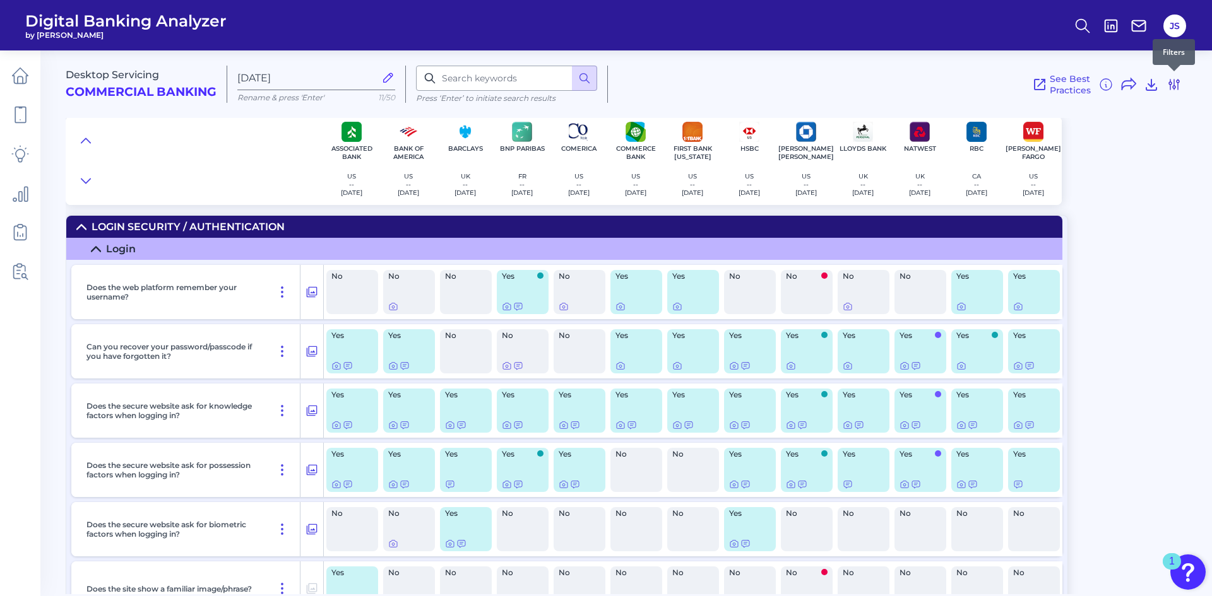
click at [1172, 80] on icon at bounding box center [1173, 84] width 15 height 15
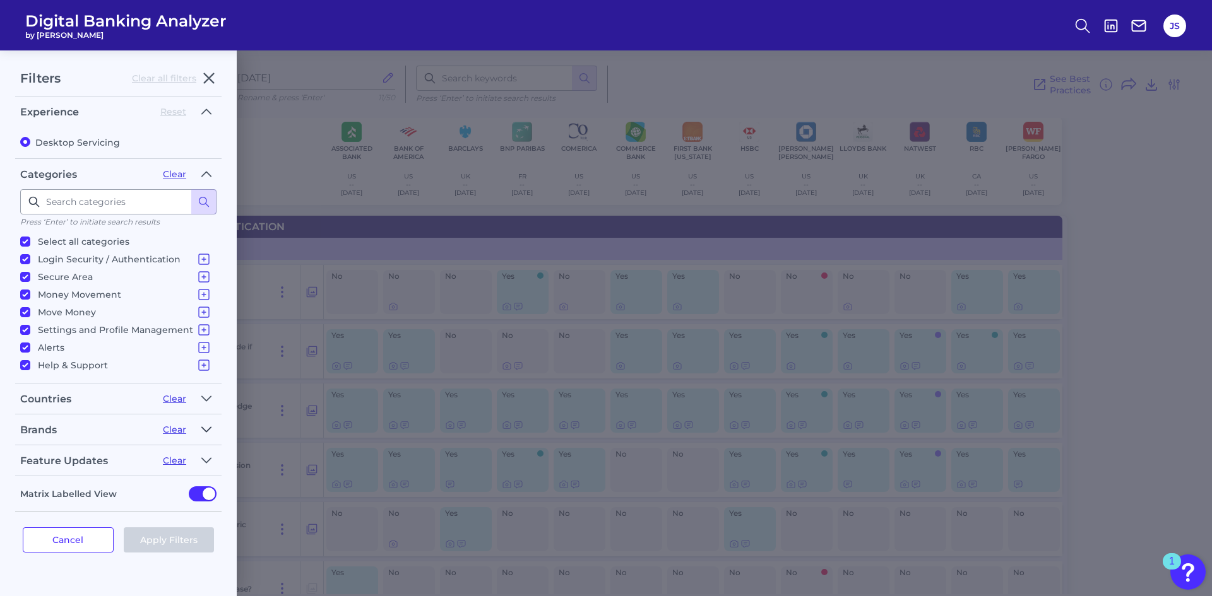
click at [204, 429] on icon "button" at bounding box center [206, 429] width 10 height 15
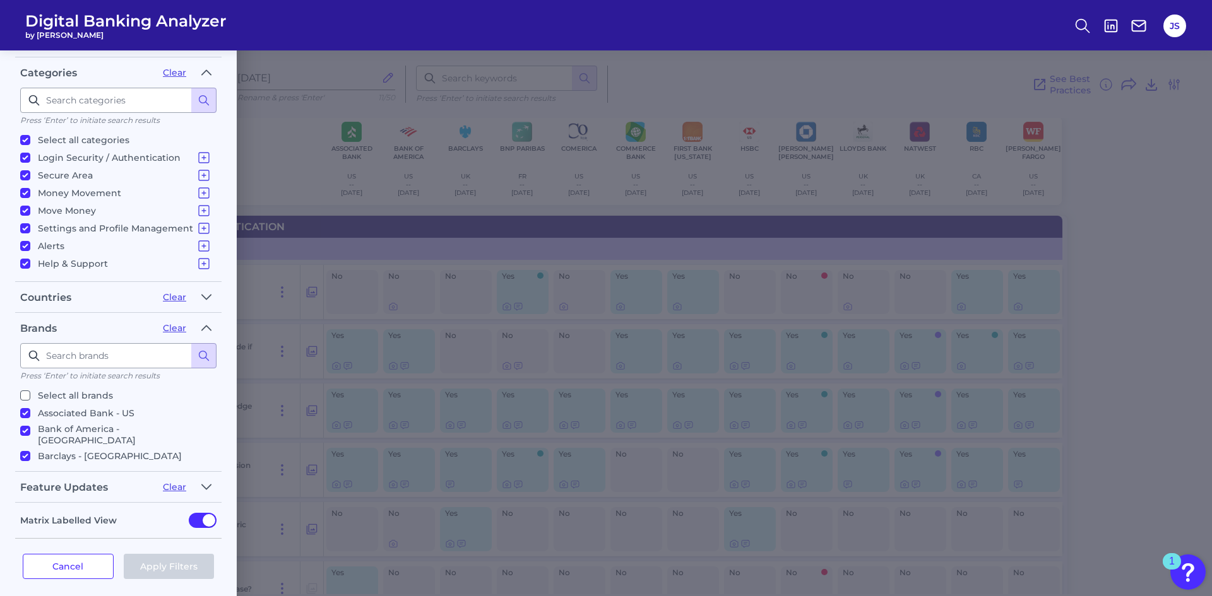
scroll to position [110, 0]
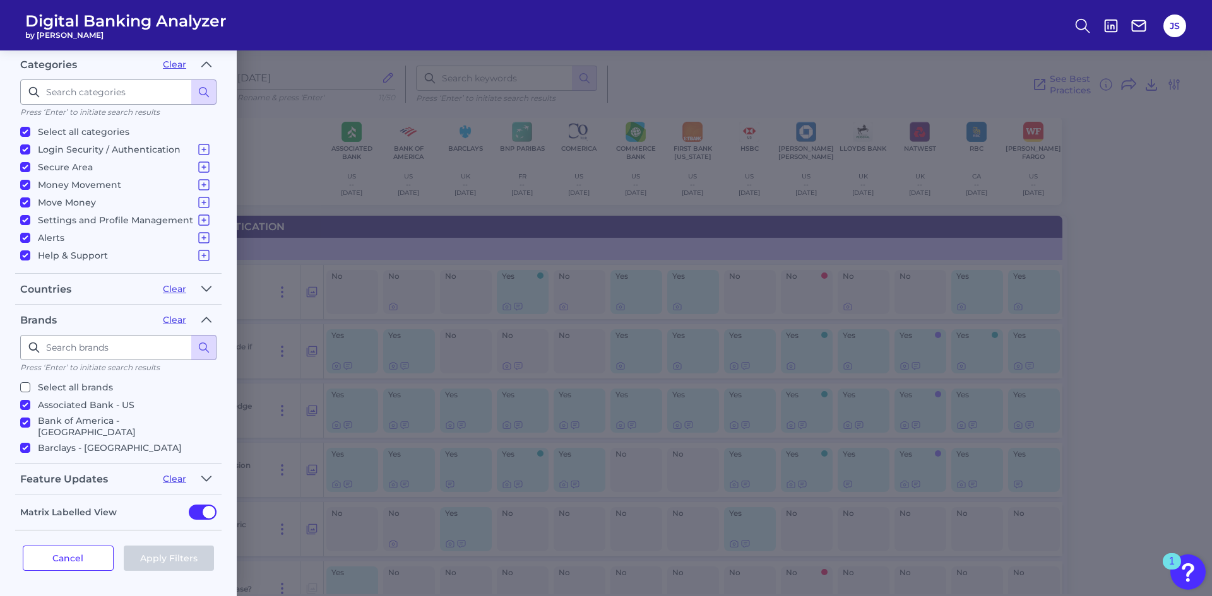
click at [28, 443] on input "Barclays - UK" at bounding box center [25, 448] width 10 height 10
checkbox input "false"
click at [172, 563] on button "Apply Filters" at bounding box center [169, 558] width 91 height 25
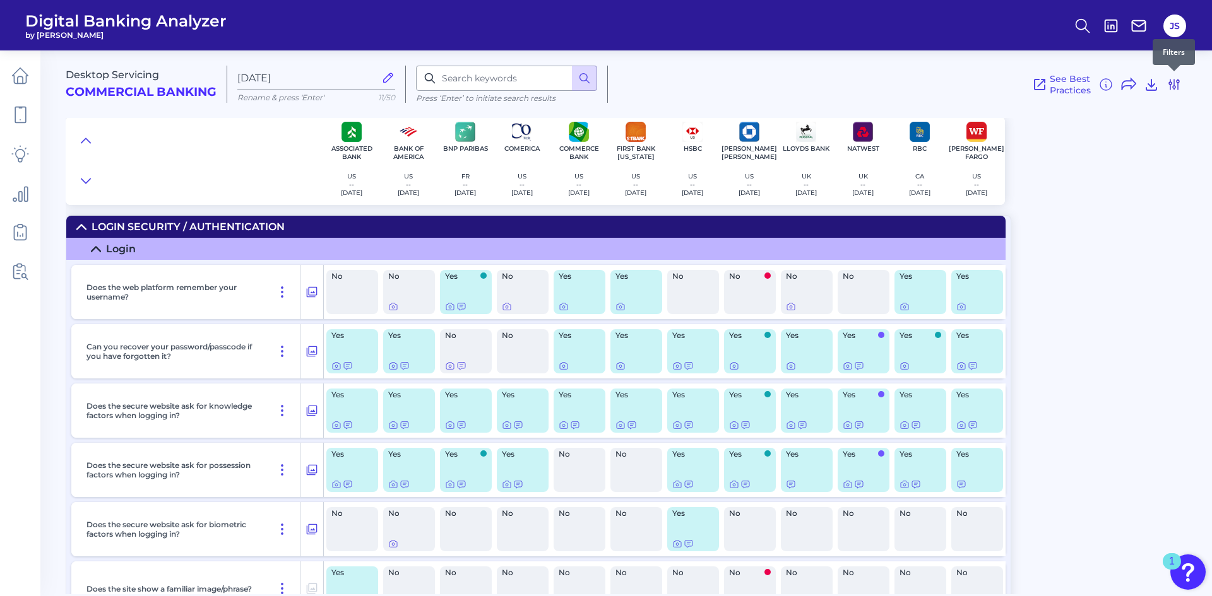
click at [1175, 83] on icon at bounding box center [1173, 84] width 15 height 15
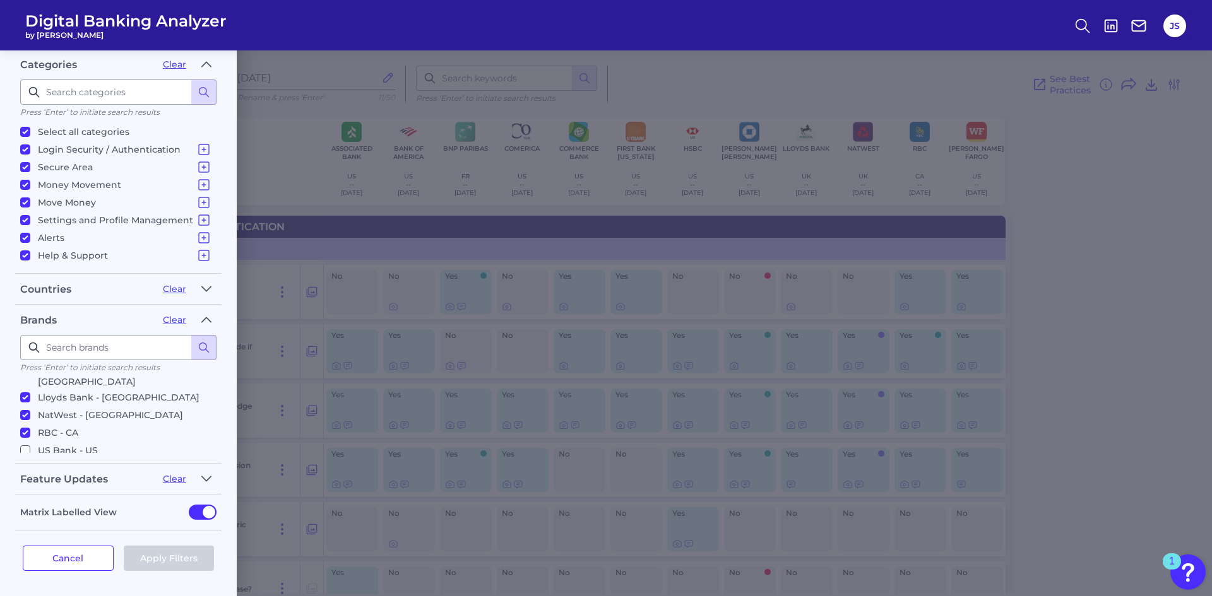
scroll to position [126, 0]
click at [23, 456] on input "Lloyds Bank - UK" at bounding box center [25, 461] width 10 height 10
checkbox input "false"
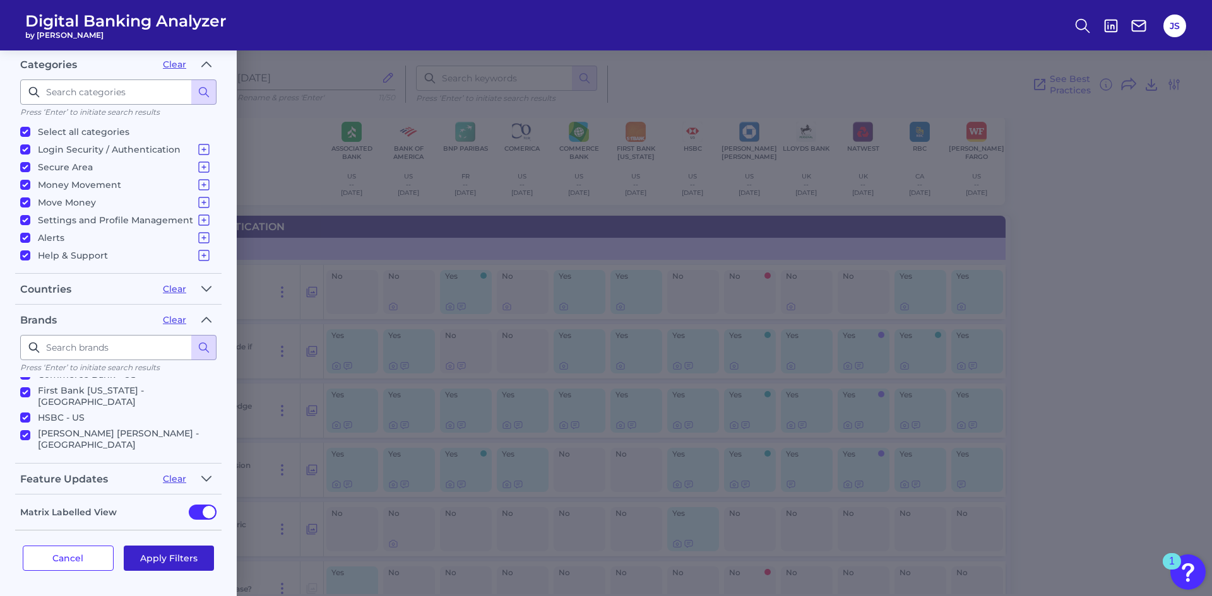
click at [186, 557] on button "Apply Filters" at bounding box center [169, 558] width 91 height 25
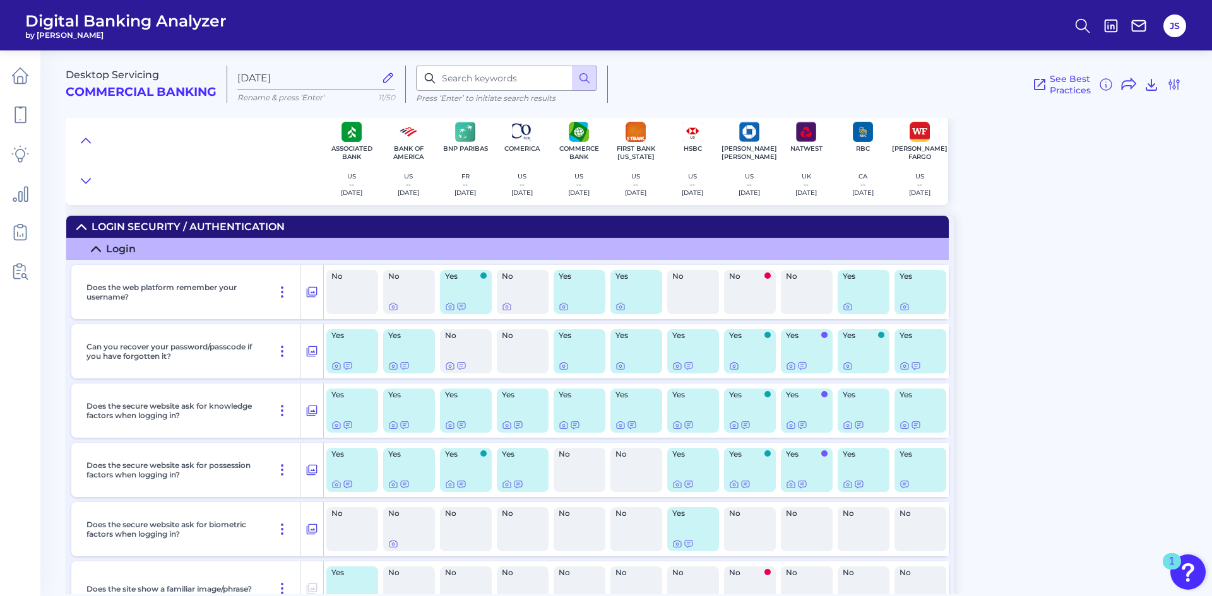
scroll to position [0, 0]
click at [1172, 85] on icon at bounding box center [1173, 84] width 15 height 15
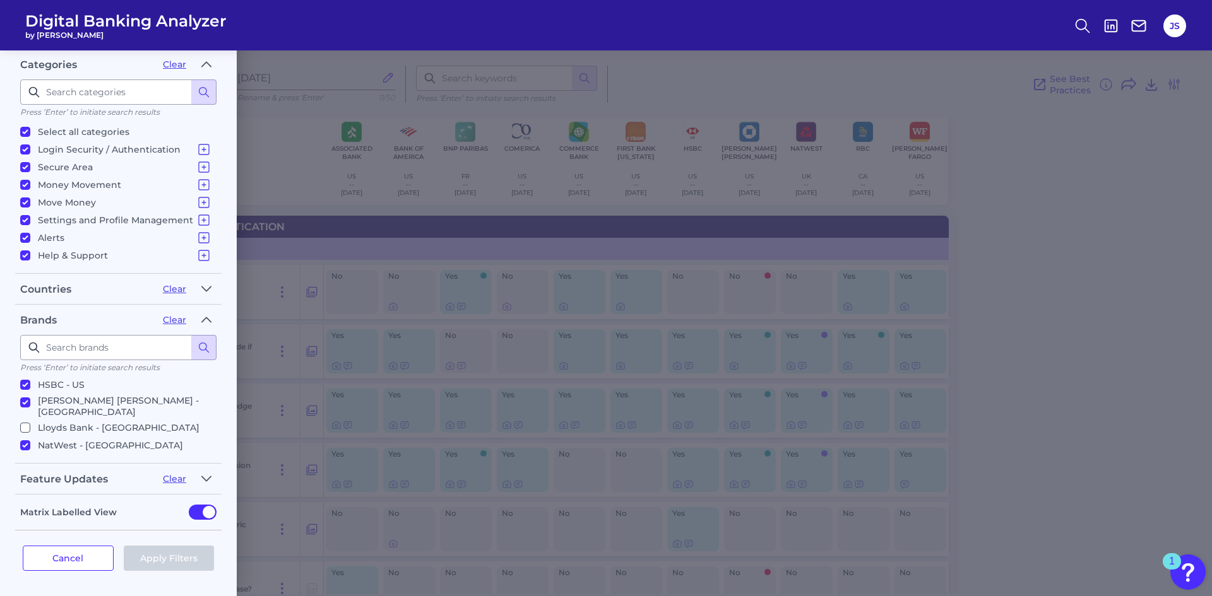
scroll to position [189, 0]
click at [27, 410] on input "NatWest - UK" at bounding box center [25, 415] width 10 height 10
checkbox input "false"
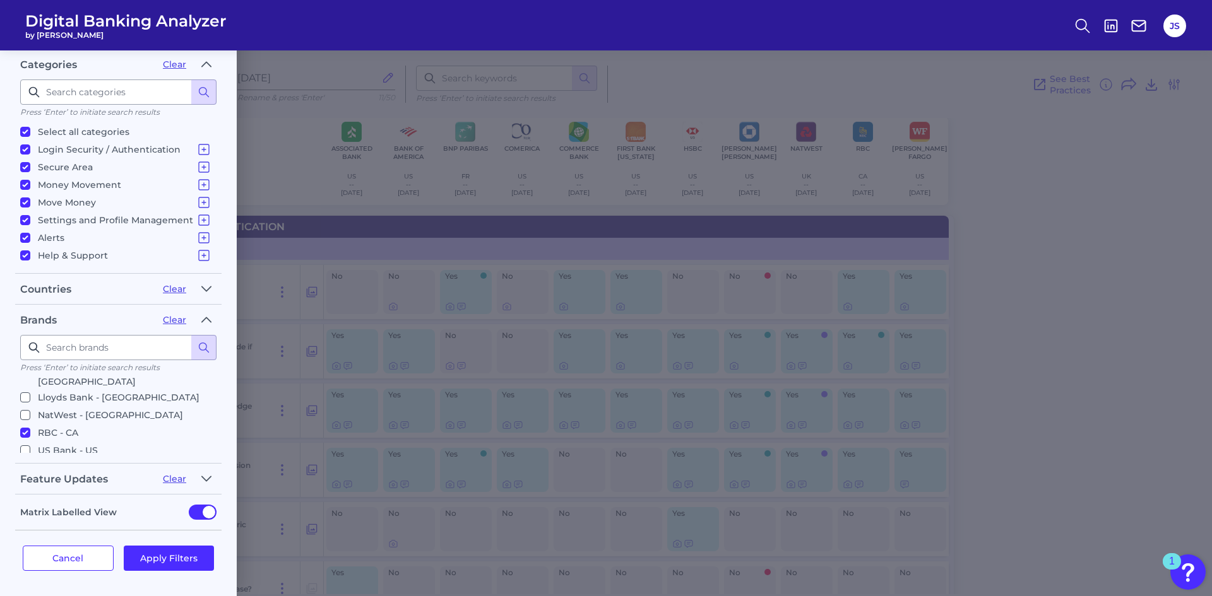
click at [23, 428] on input "RBC - CA" at bounding box center [25, 433] width 10 height 10
checkbox input "false"
click at [160, 564] on button "Apply Filters" at bounding box center [169, 558] width 91 height 25
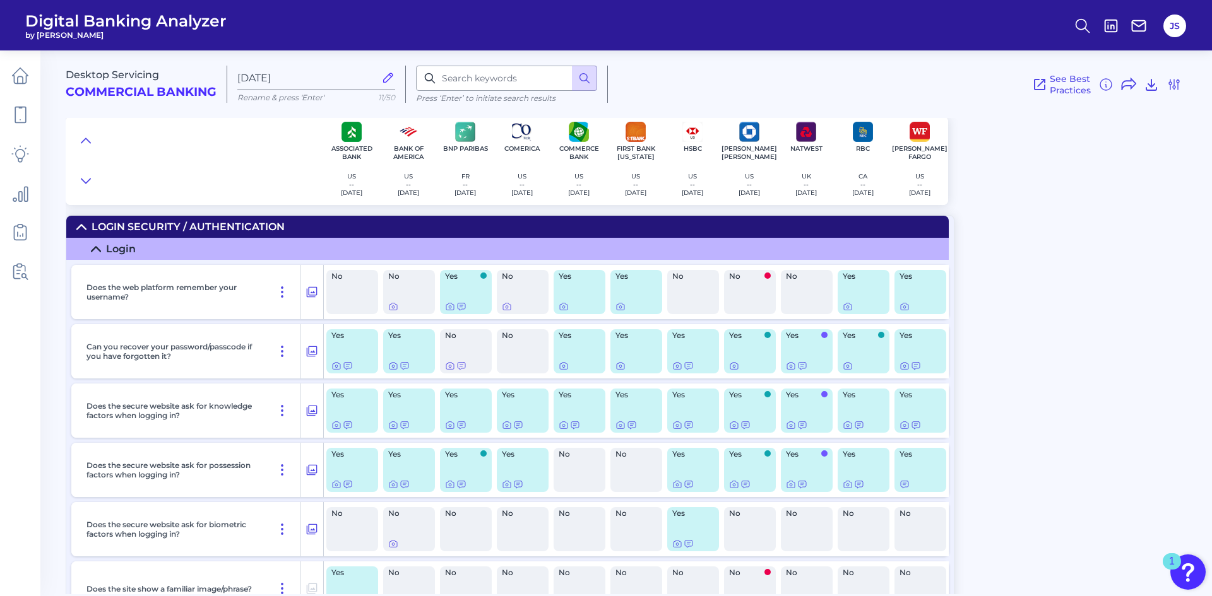
scroll to position [0, 0]
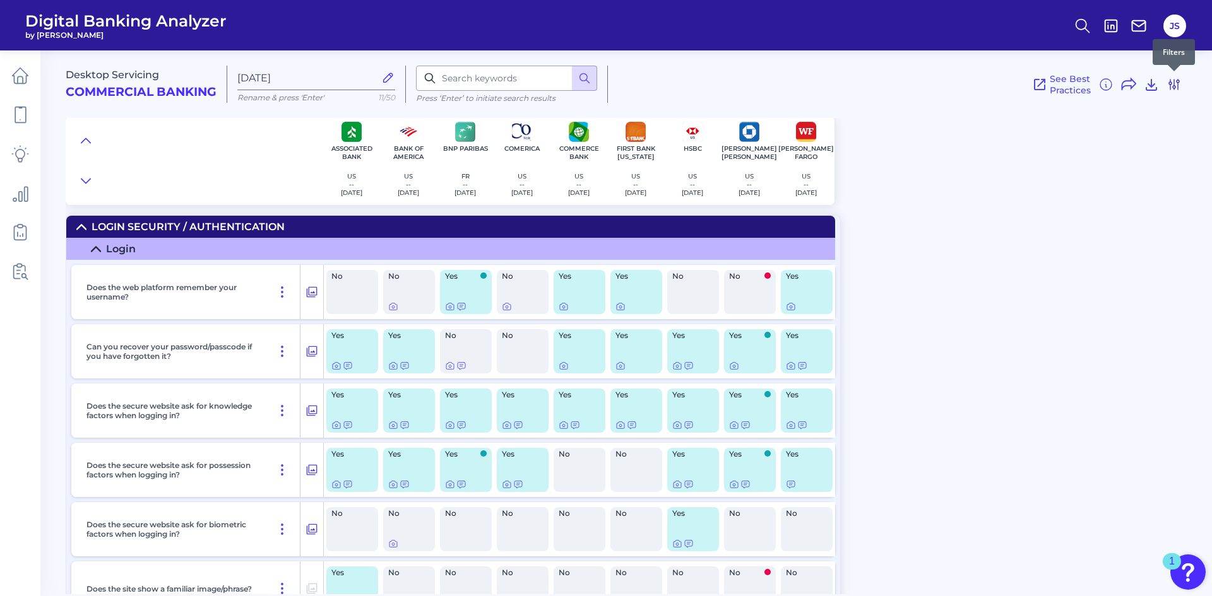
click at [1171, 83] on icon at bounding box center [1174, 85] width 10 height 10
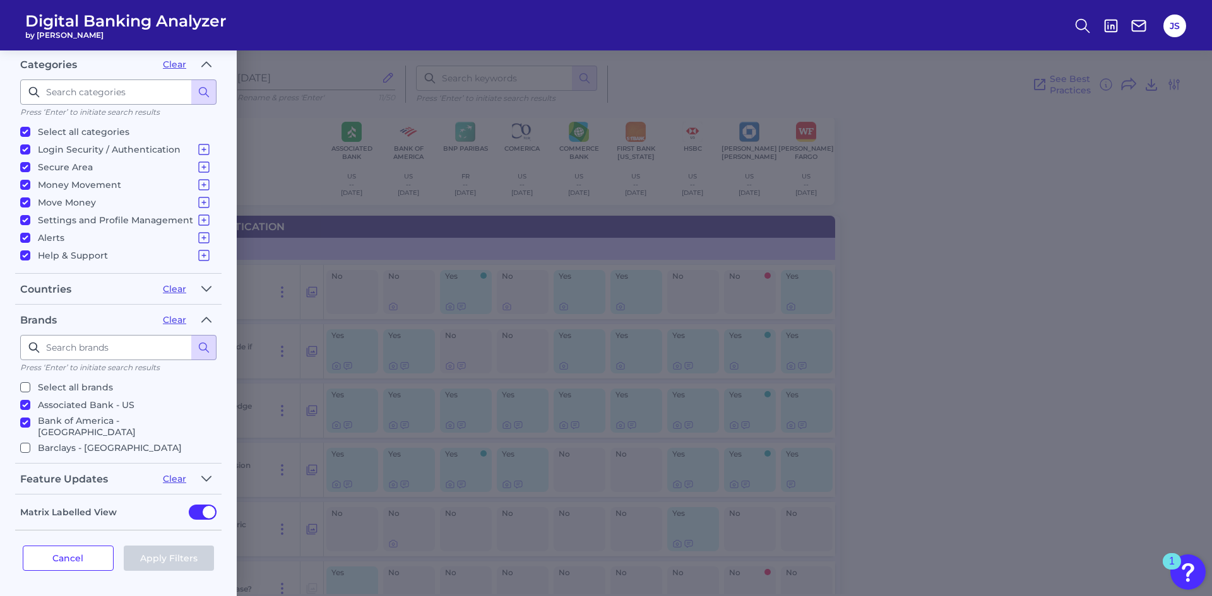
click at [25, 389] on input "Select all brands" at bounding box center [25, 387] width 10 height 10
checkbox input "true"
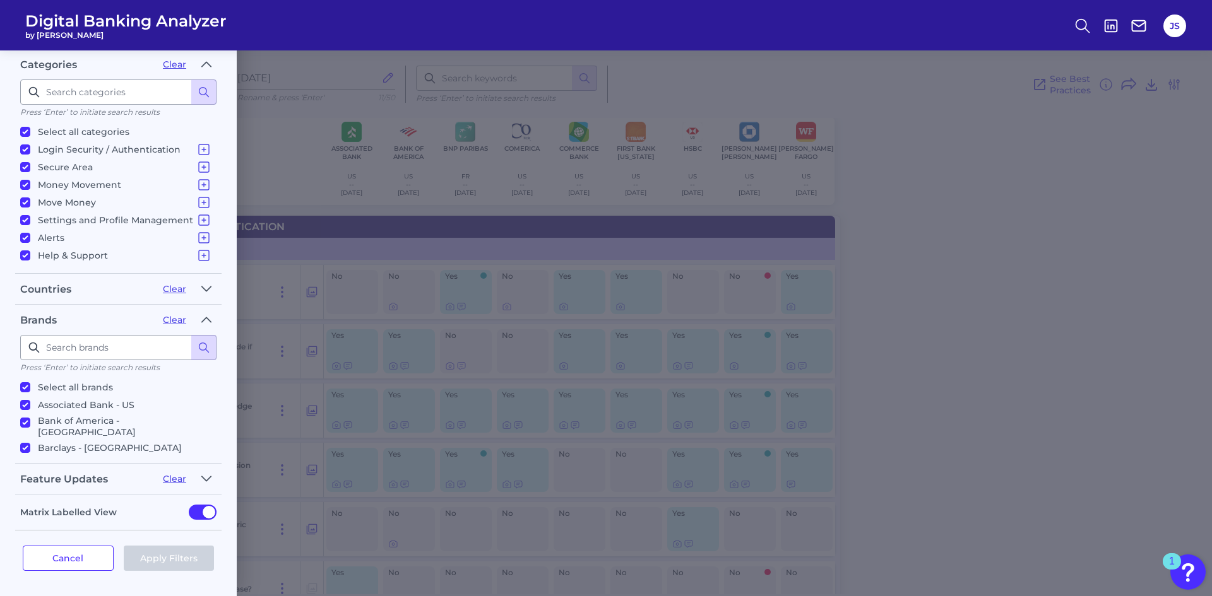
checkbox input "true"
click at [153, 562] on button "Apply Filters" at bounding box center [169, 558] width 91 height 25
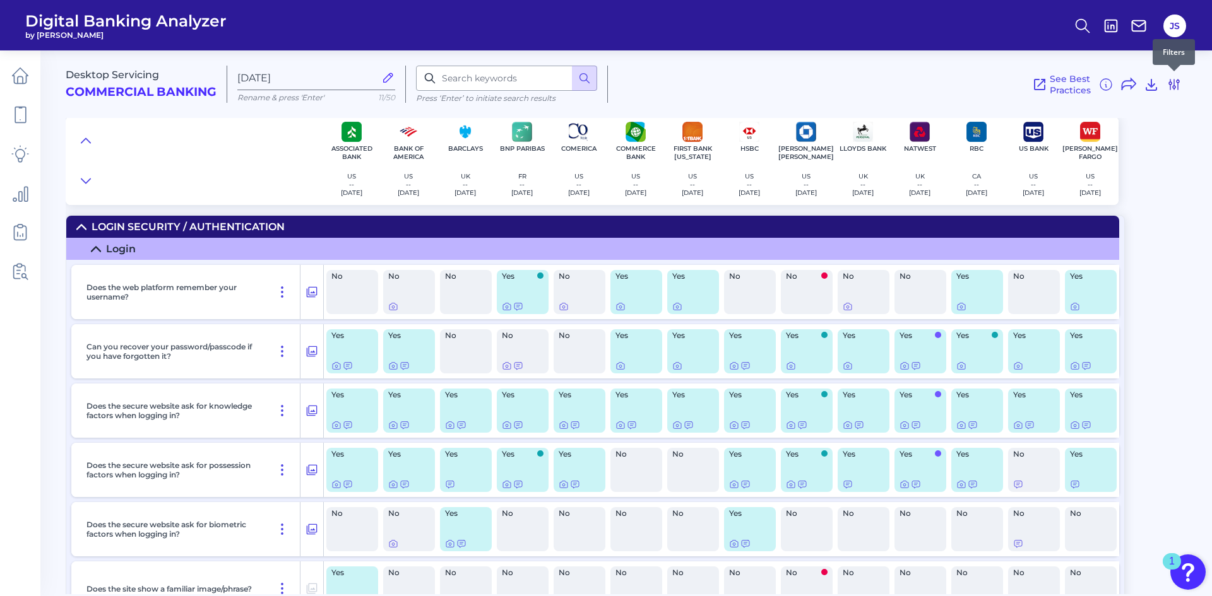
click at [1173, 88] on icon at bounding box center [1173, 84] width 15 height 15
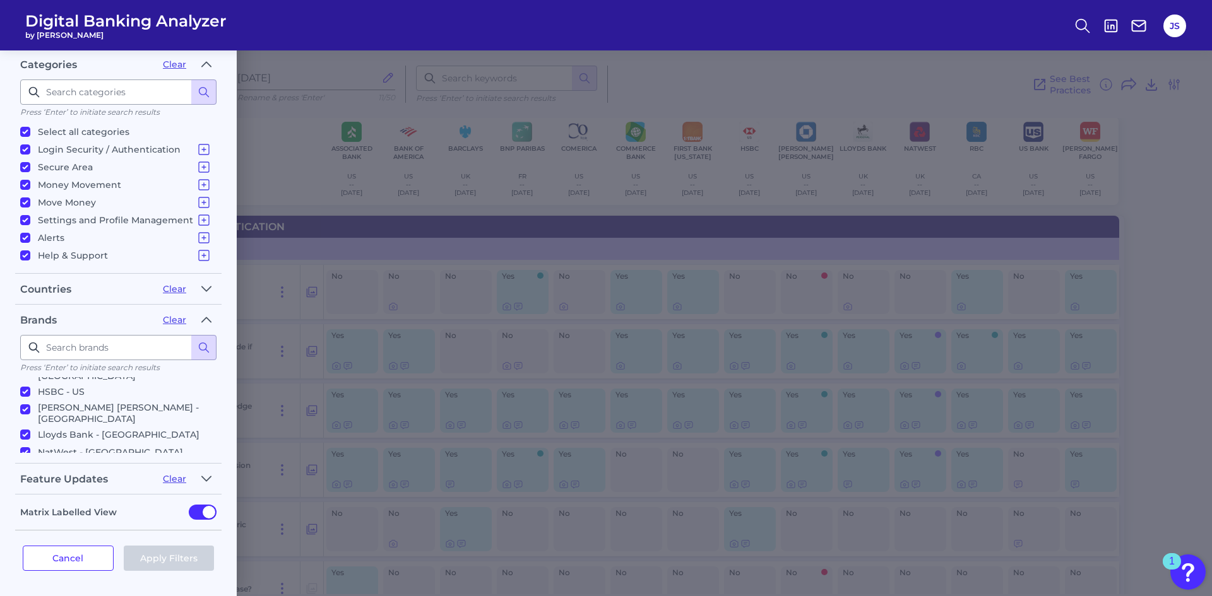
scroll to position [189, 0]
click at [25, 446] on input "US Bank - US" at bounding box center [25, 451] width 10 height 10
checkbox input "false"
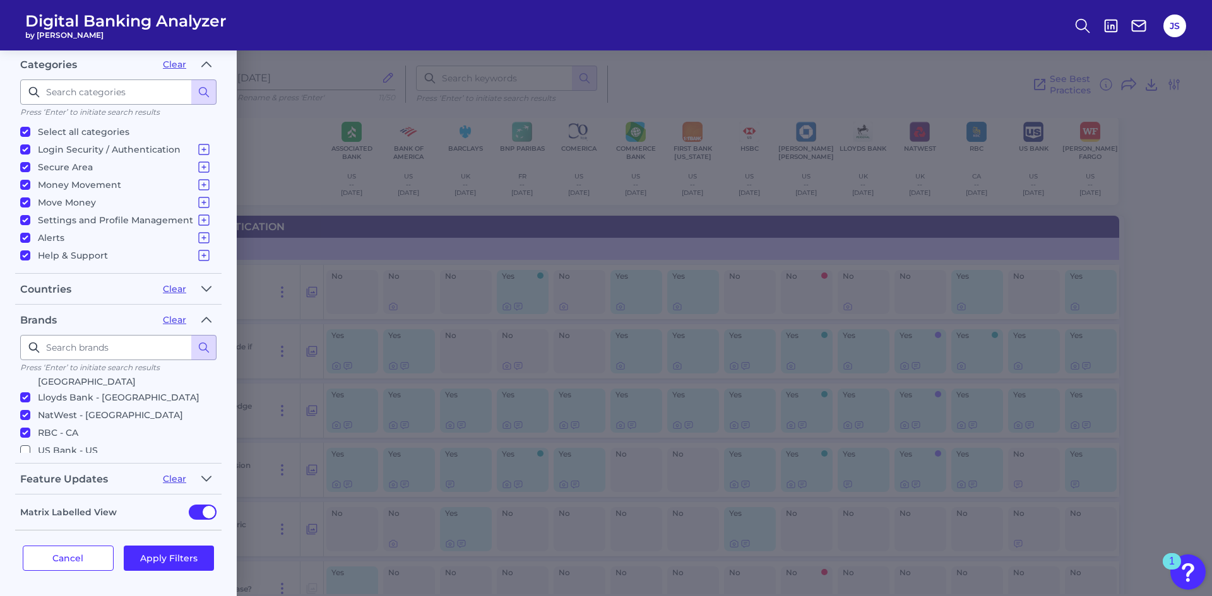
click at [23, 428] on input "RBC - CA" at bounding box center [25, 433] width 10 height 10
checkbox input "false"
click at [24, 456] on input "Lloyds Bank - UK" at bounding box center [25, 461] width 10 height 10
checkbox input "false"
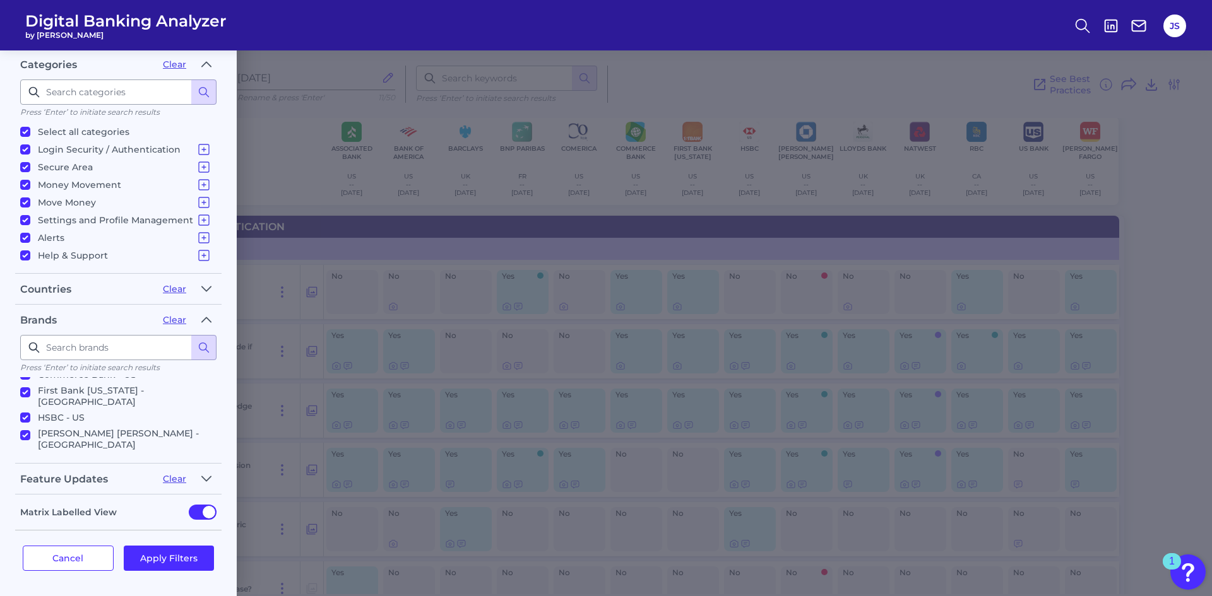
click at [23, 471] on label "NatWest - UK" at bounding box center [115, 478] width 191 height 15
click at [23, 473] on input "NatWest - UK" at bounding box center [25, 478] width 10 height 10
checkbox input "false"
click at [162, 559] on button "Apply Filters" at bounding box center [169, 558] width 91 height 25
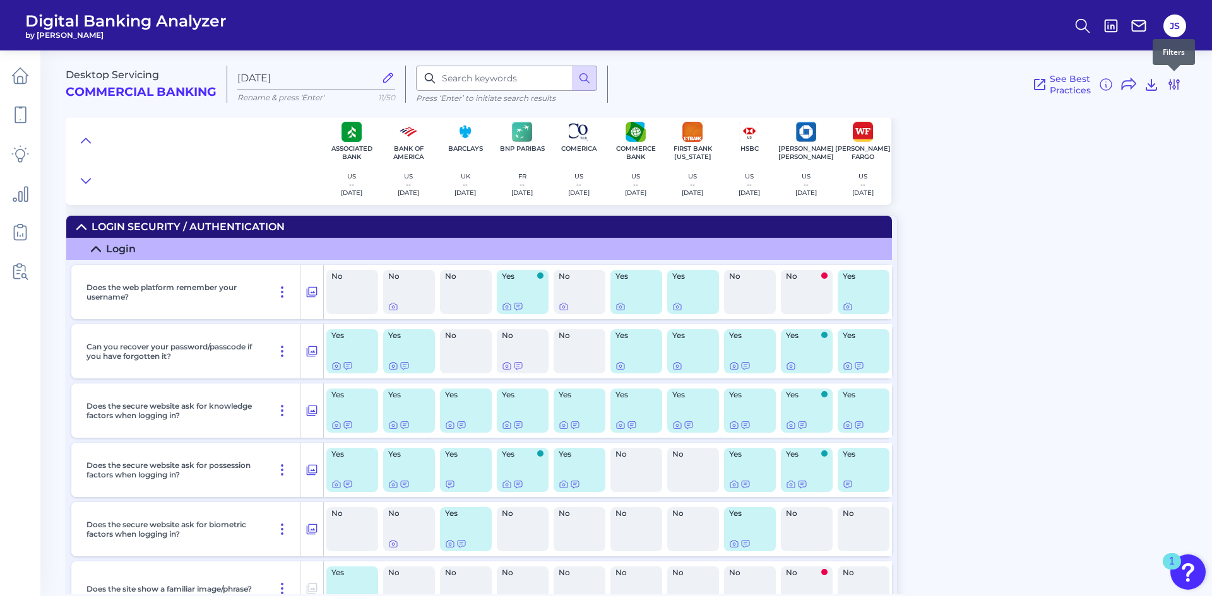
click at [1168, 86] on icon at bounding box center [1173, 84] width 15 height 15
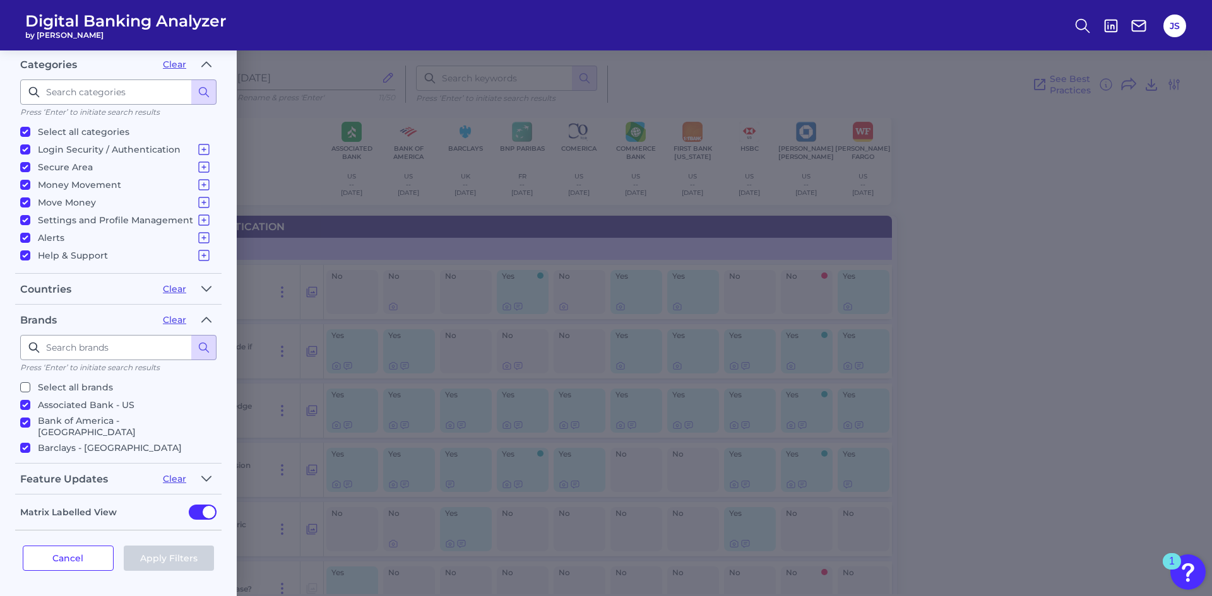
click at [27, 443] on input "Barclays - UK" at bounding box center [25, 448] width 10 height 10
checkbox input "false"
click at [170, 560] on button "Apply Filters" at bounding box center [169, 558] width 91 height 25
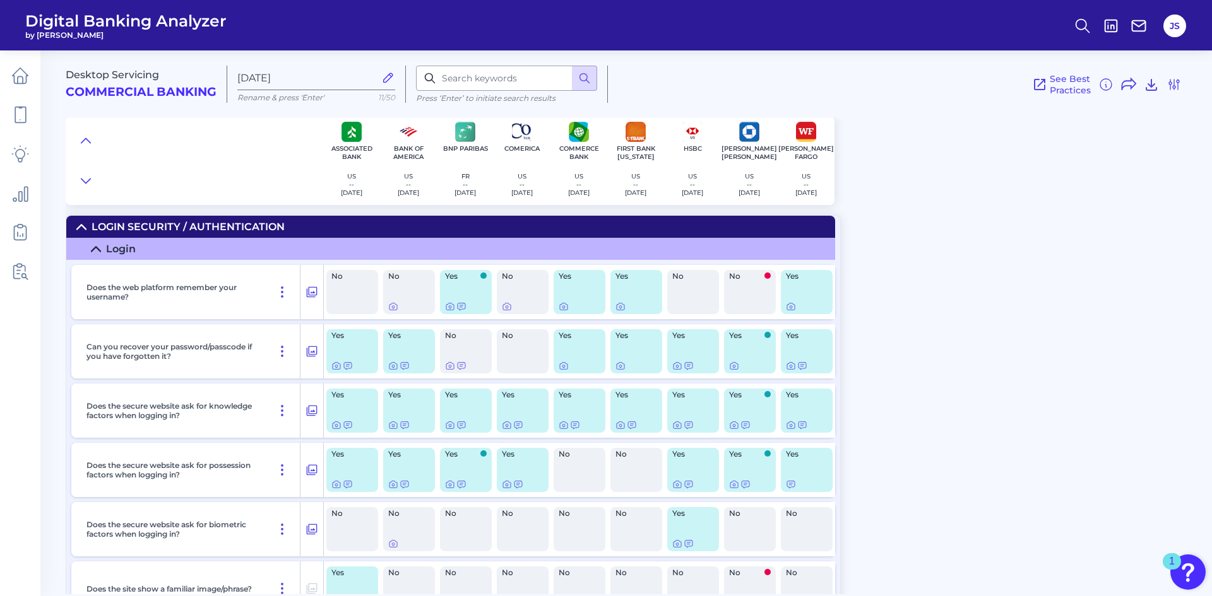
click at [83, 224] on icon at bounding box center [81, 227] width 10 height 10
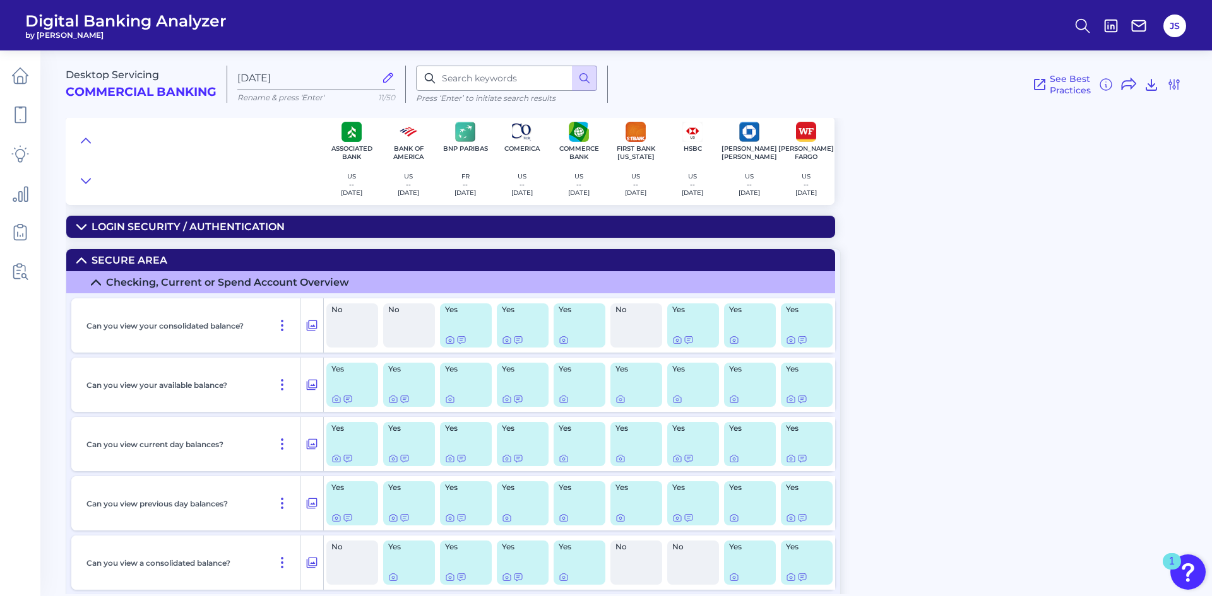
click at [83, 224] on icon at bounding box center [81, 227] width 10 height 10
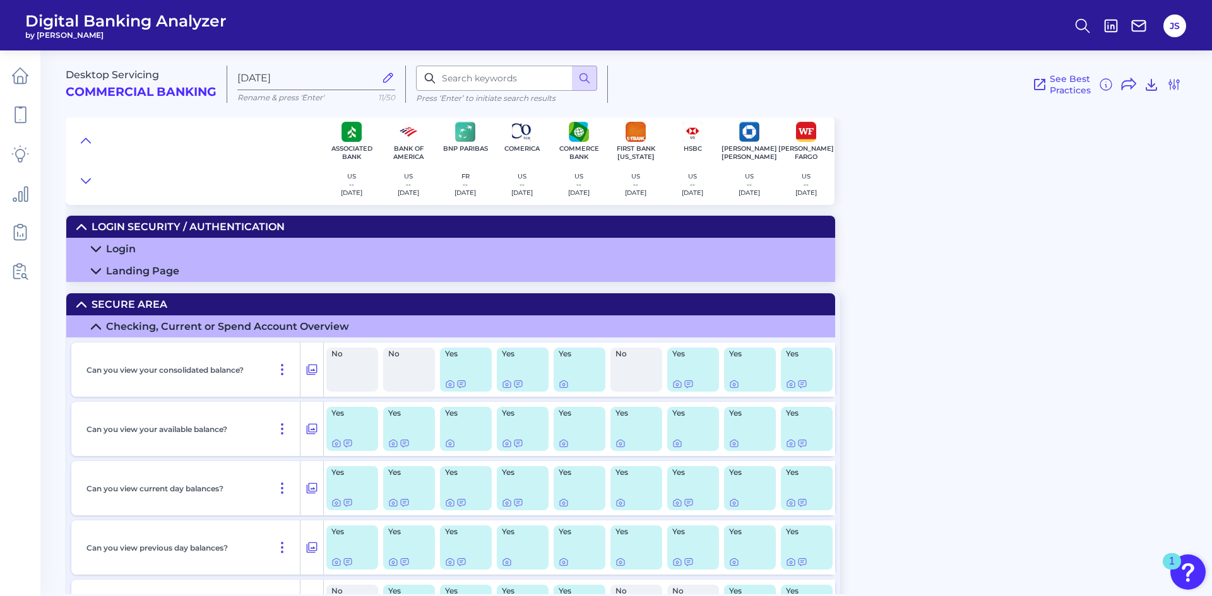
click at [79, 220] on summary "Login Security / Authentication" at bounding box center [450, 227] width 769 height 22
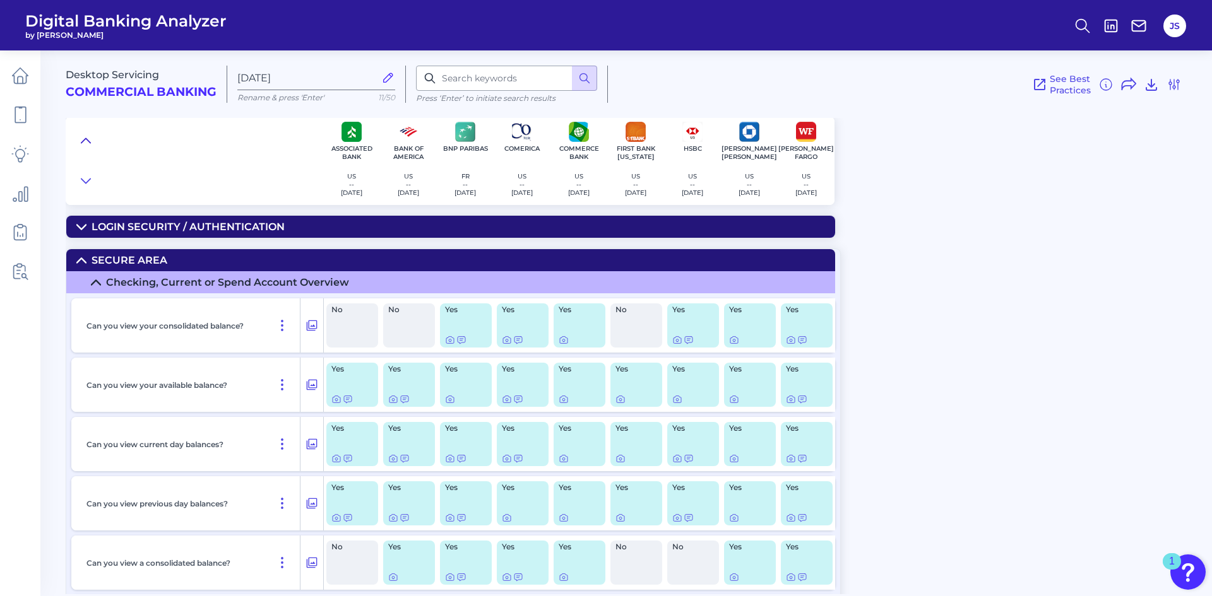
click at [88, 141] on icon at bounding box center [86, 140] width 10 height 13
